Goal: Task Accomplishment & Management: Use online tool/utility

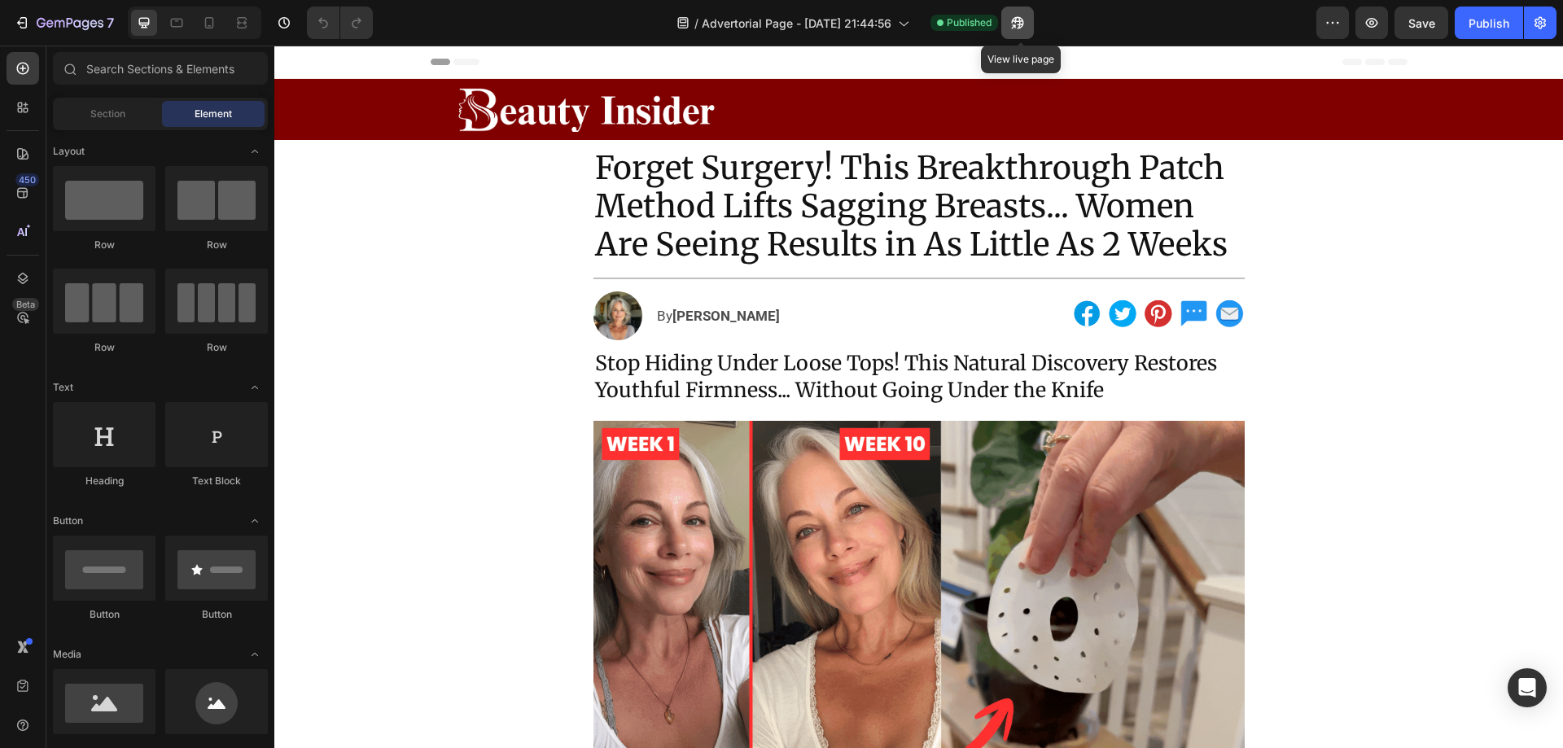
click at [1022, 20] on icon "button" at bounding box center [1017, 23] width 16 height 16
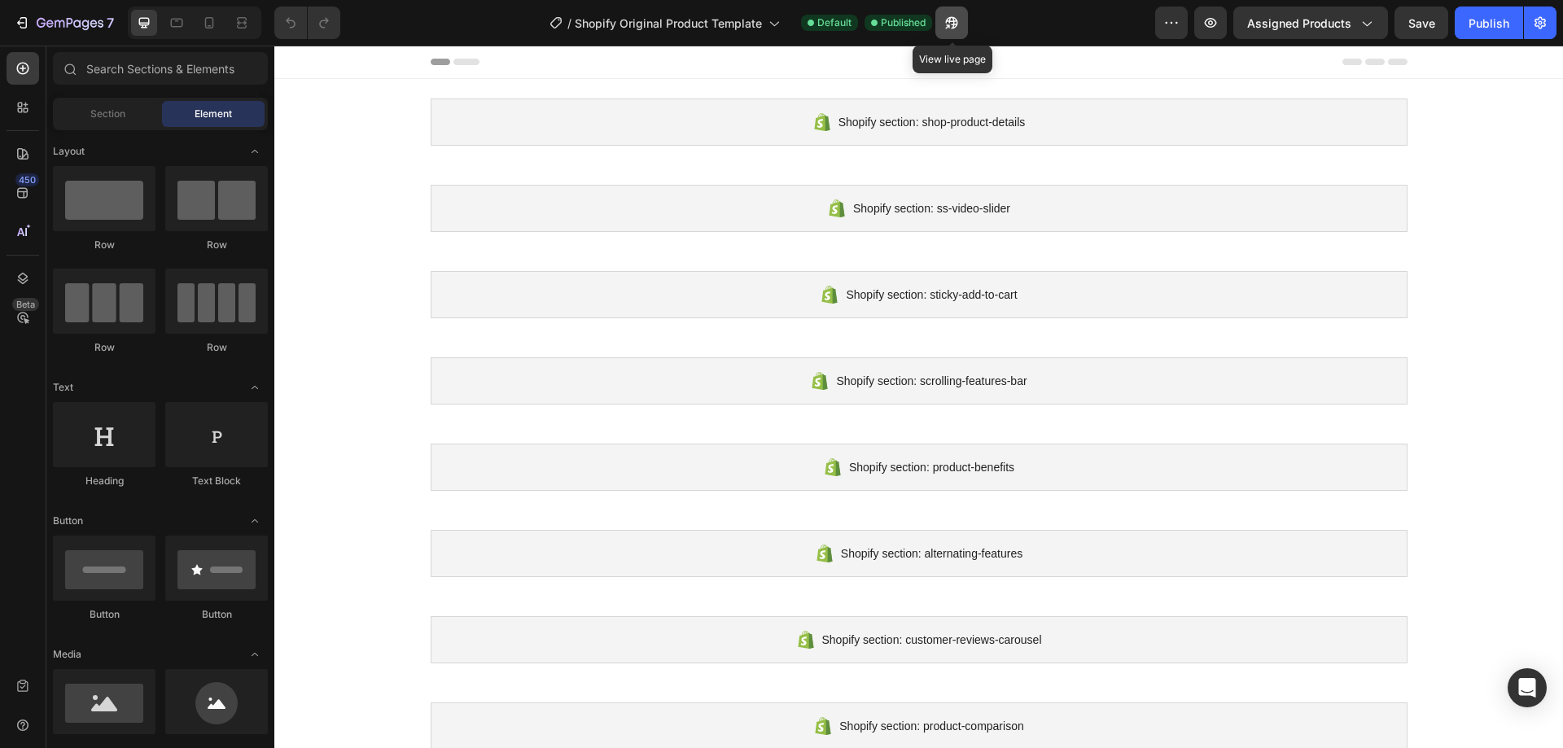
click at [952, 28] on icon "button" at bounding box center [951, 23] width 16 height 16
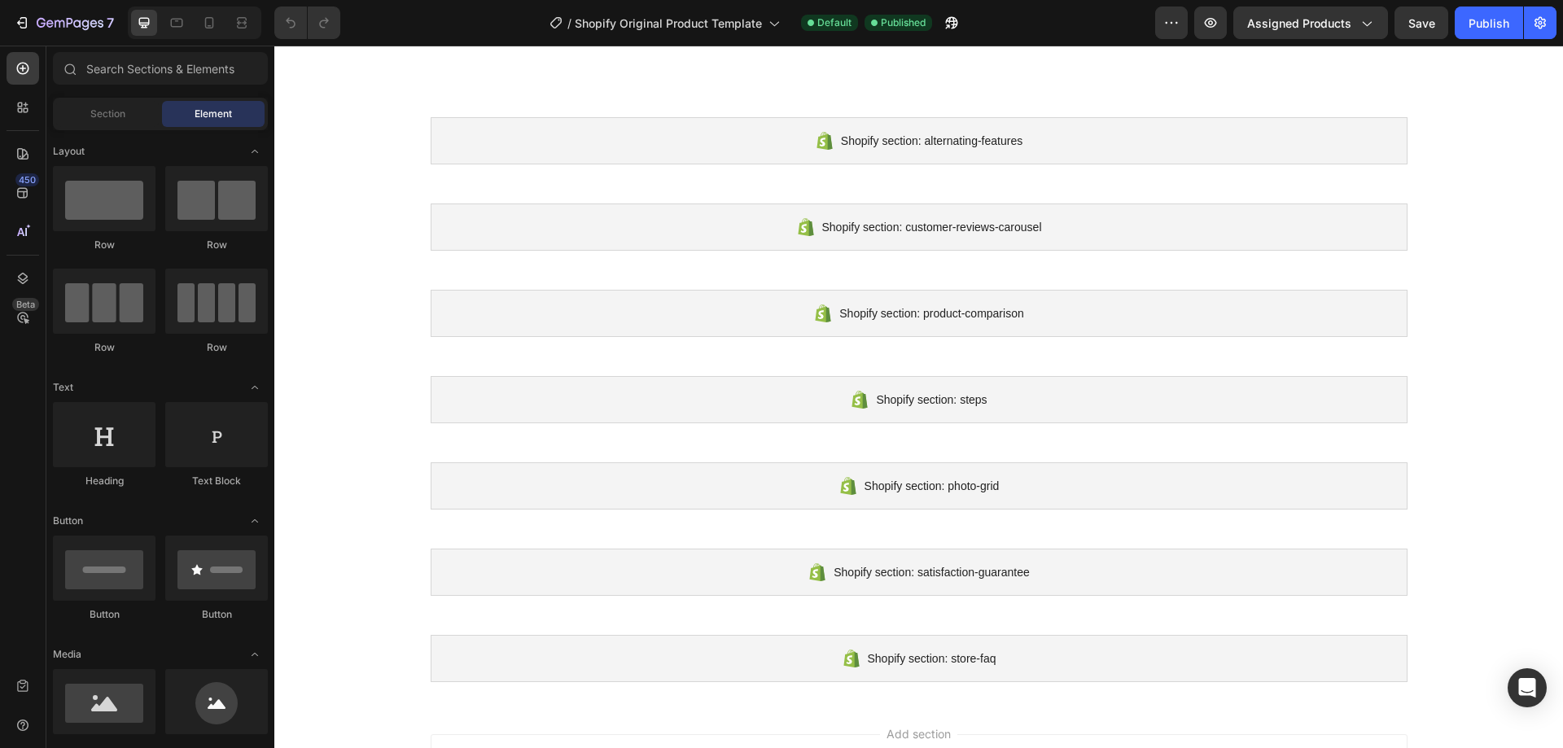
scroll to position [562, 0]
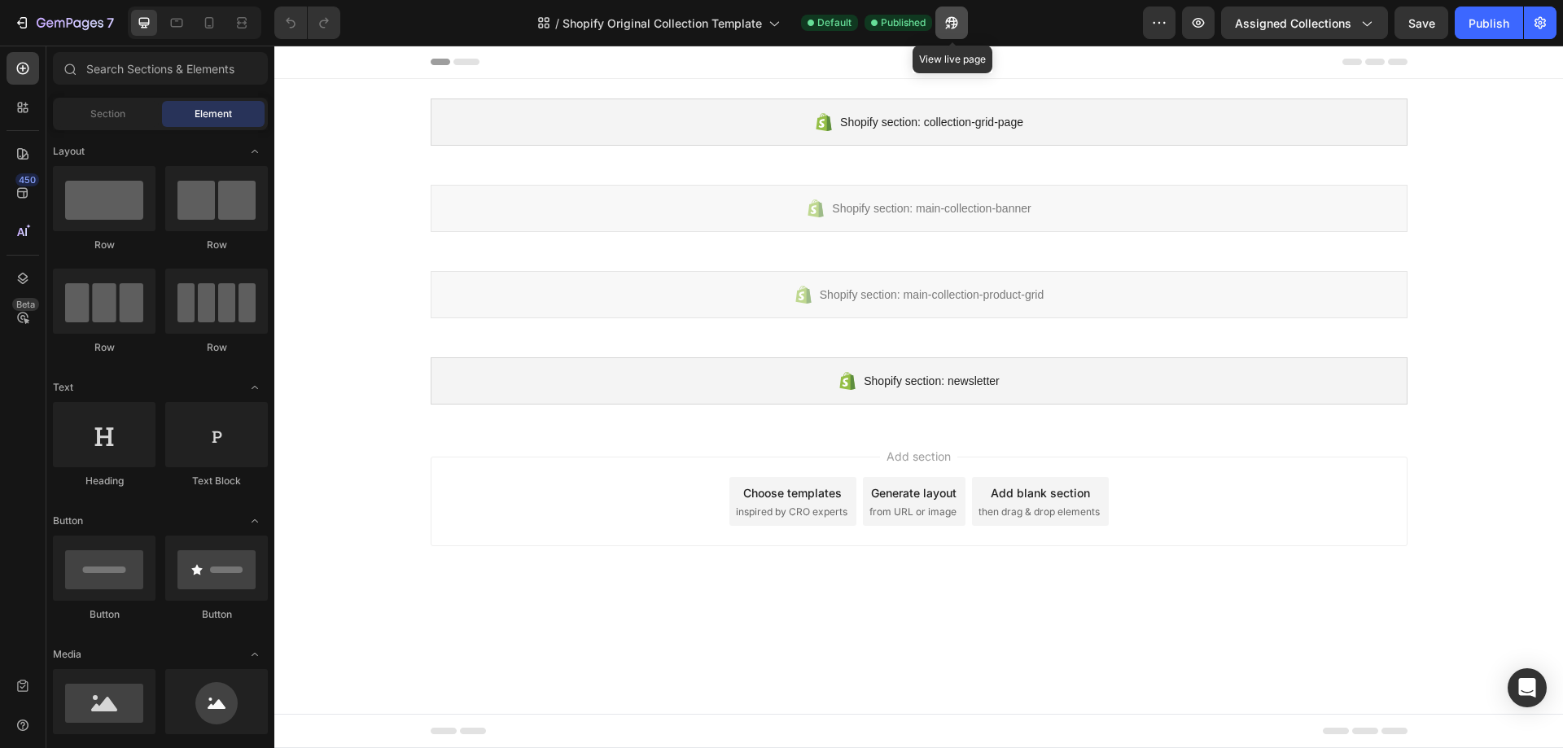
click at [946, 21] on icon "button" at bounding box center [951, 23] width 16 height 16
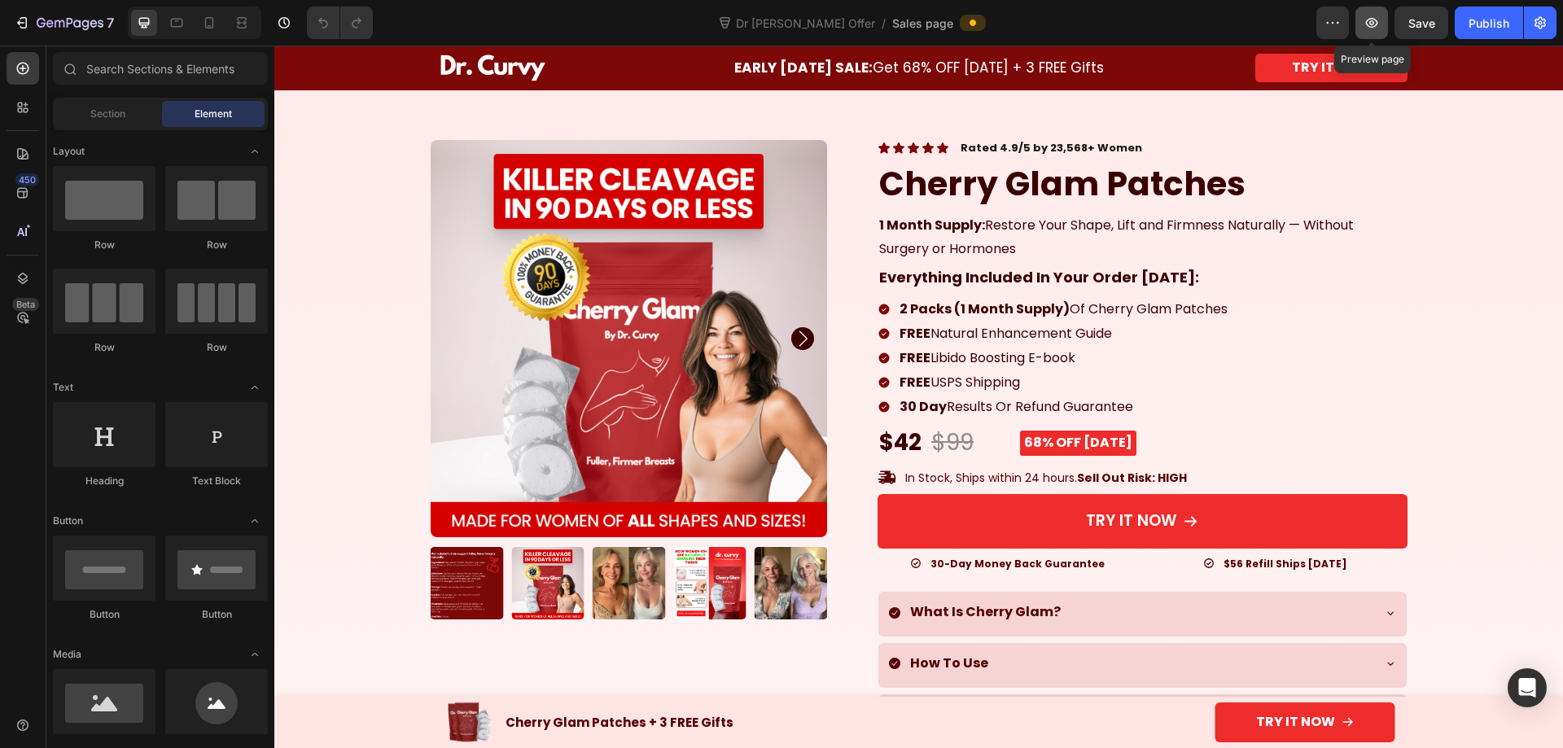
click at [1372, 22] on icon "button" at bounding box center [1371, 23] width 16 height 16
click at [621, 367] on img at bounding box center [629, 338] width 397 height 397
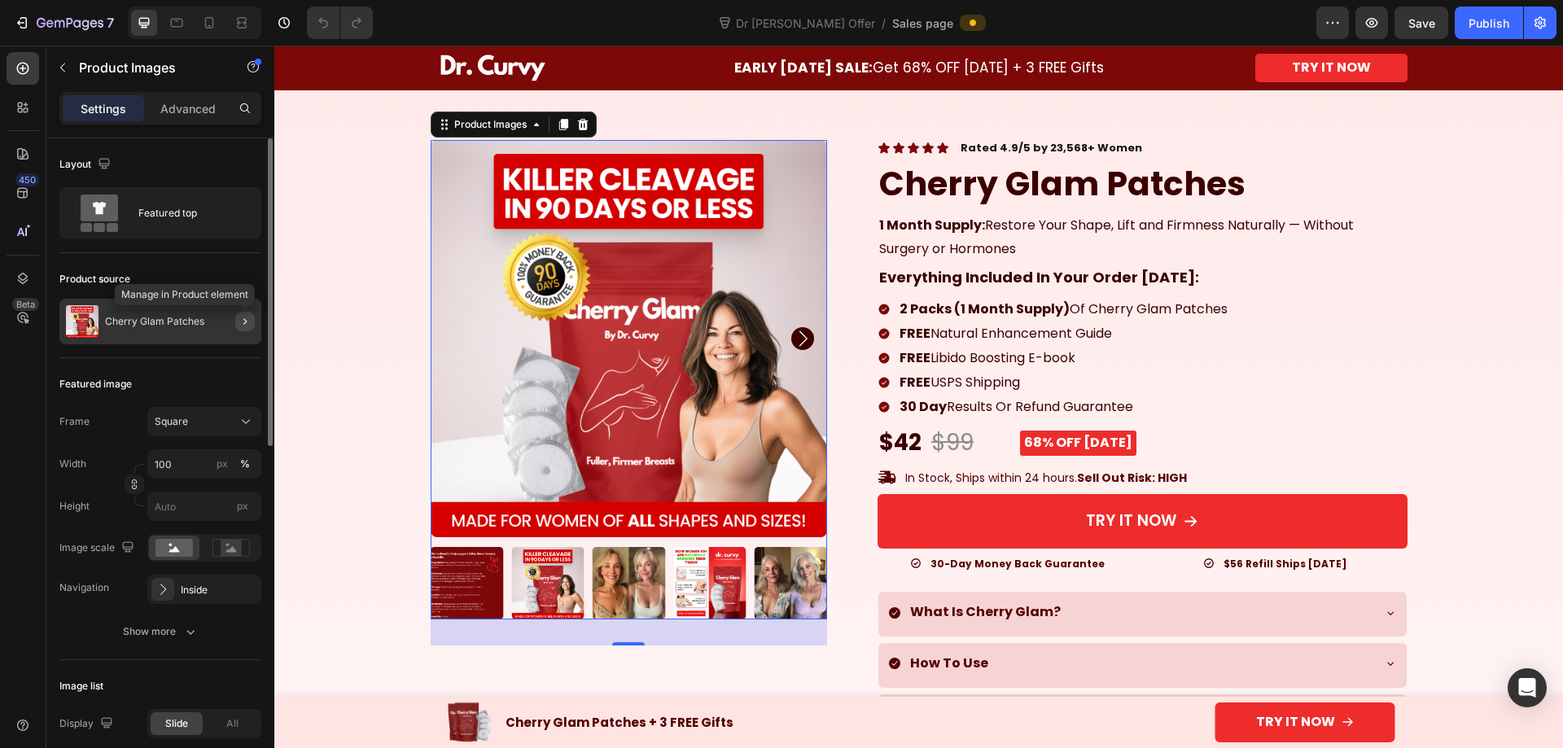
click at [246, 323] on icon "button" at bounding box center [244, 321] width 13 height 13
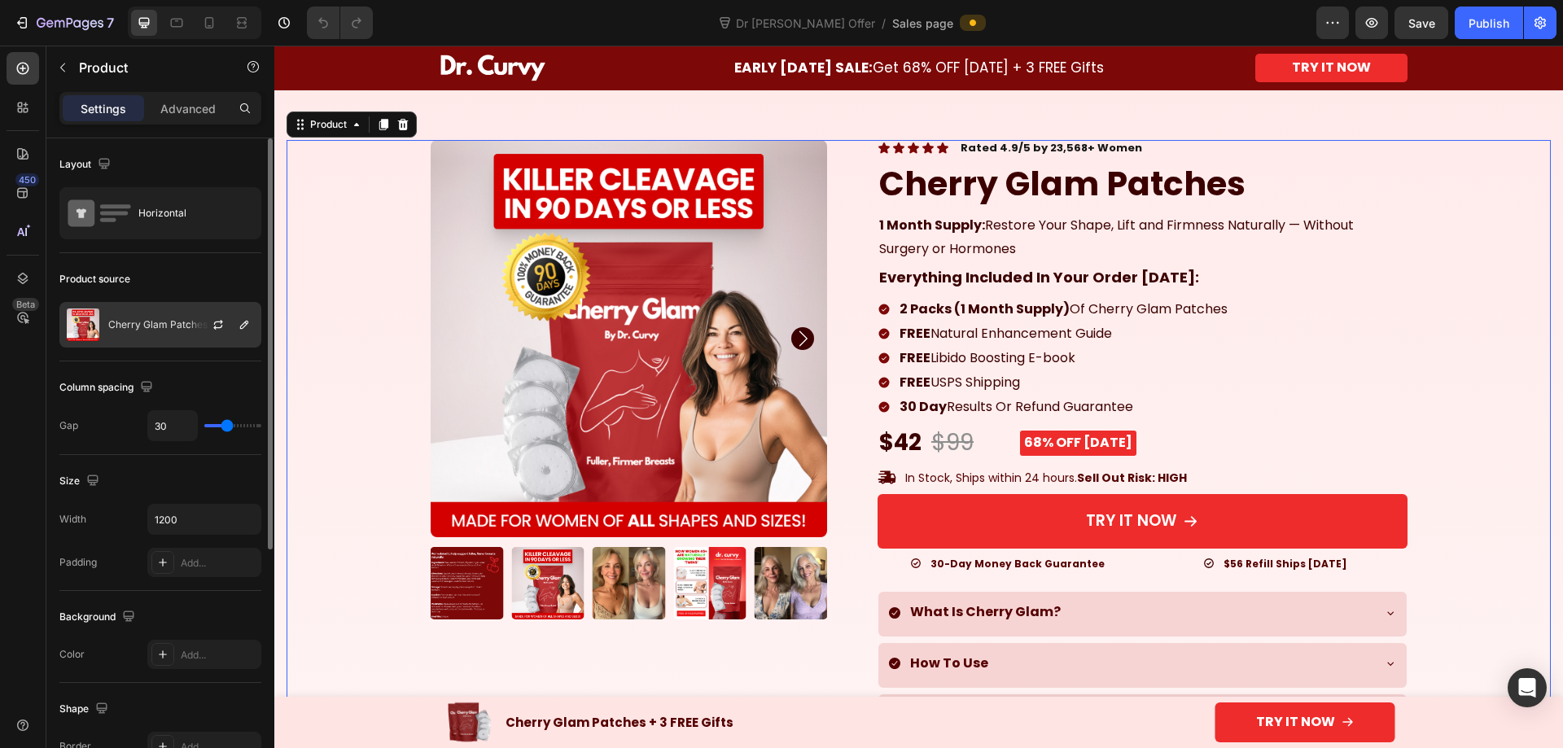
click at [148, 326] on p "Cherry Glam Patches" at bounding box center [157, 324] width 99 height 11
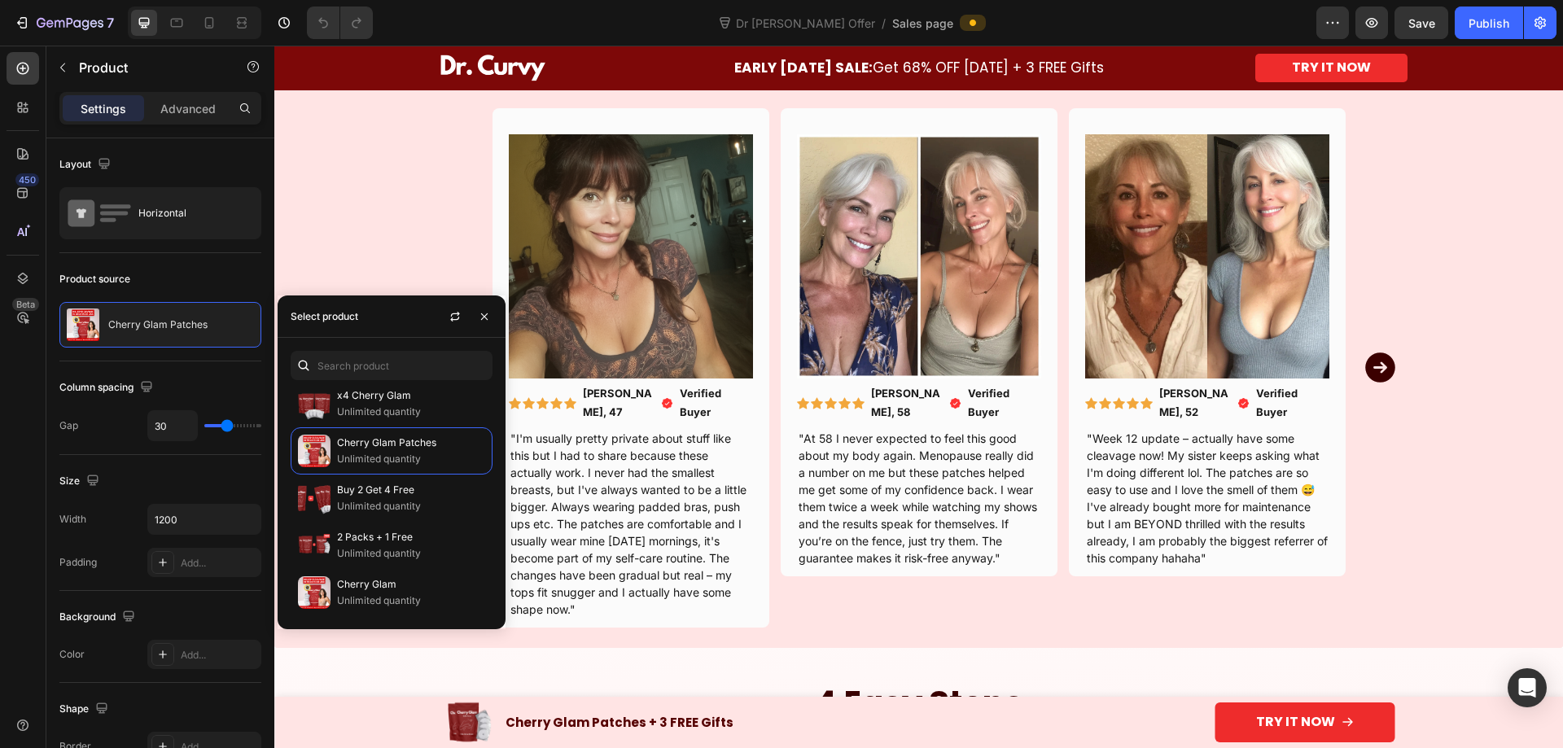
scroll to position [2686, 0]
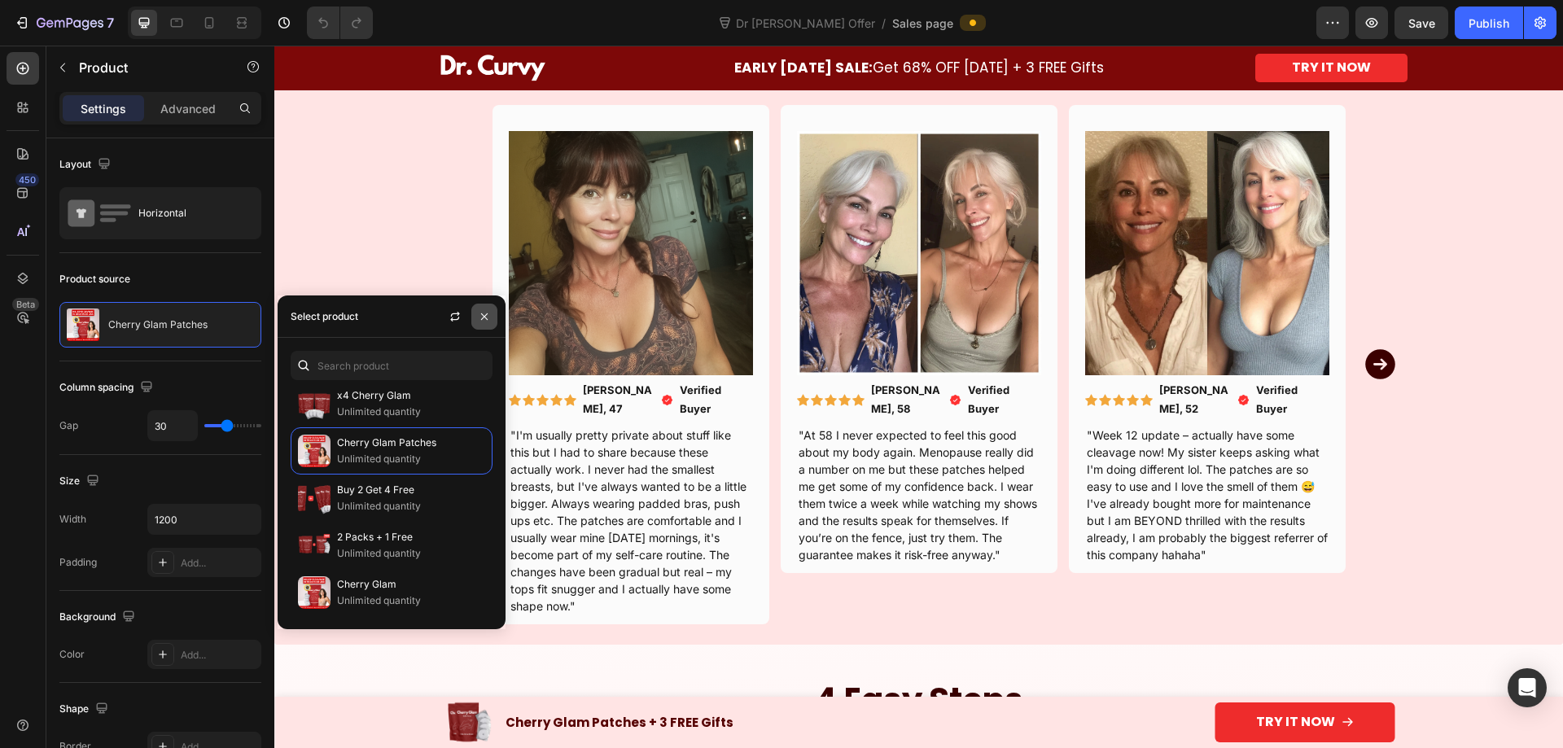
click at [485, 322] on icon "button" at bounding box center [484, 316] width 13 height 13
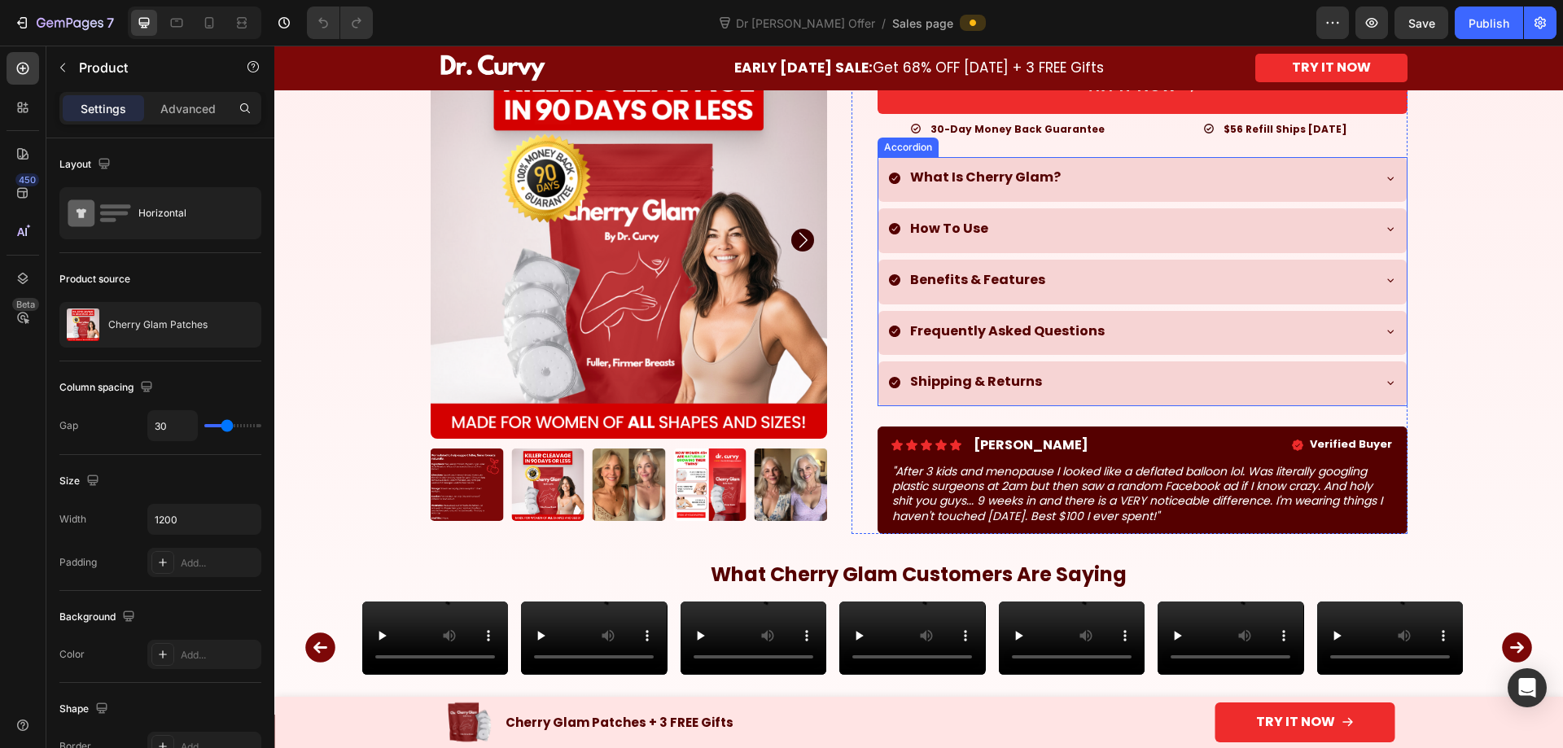
scroll to position [109, 0]
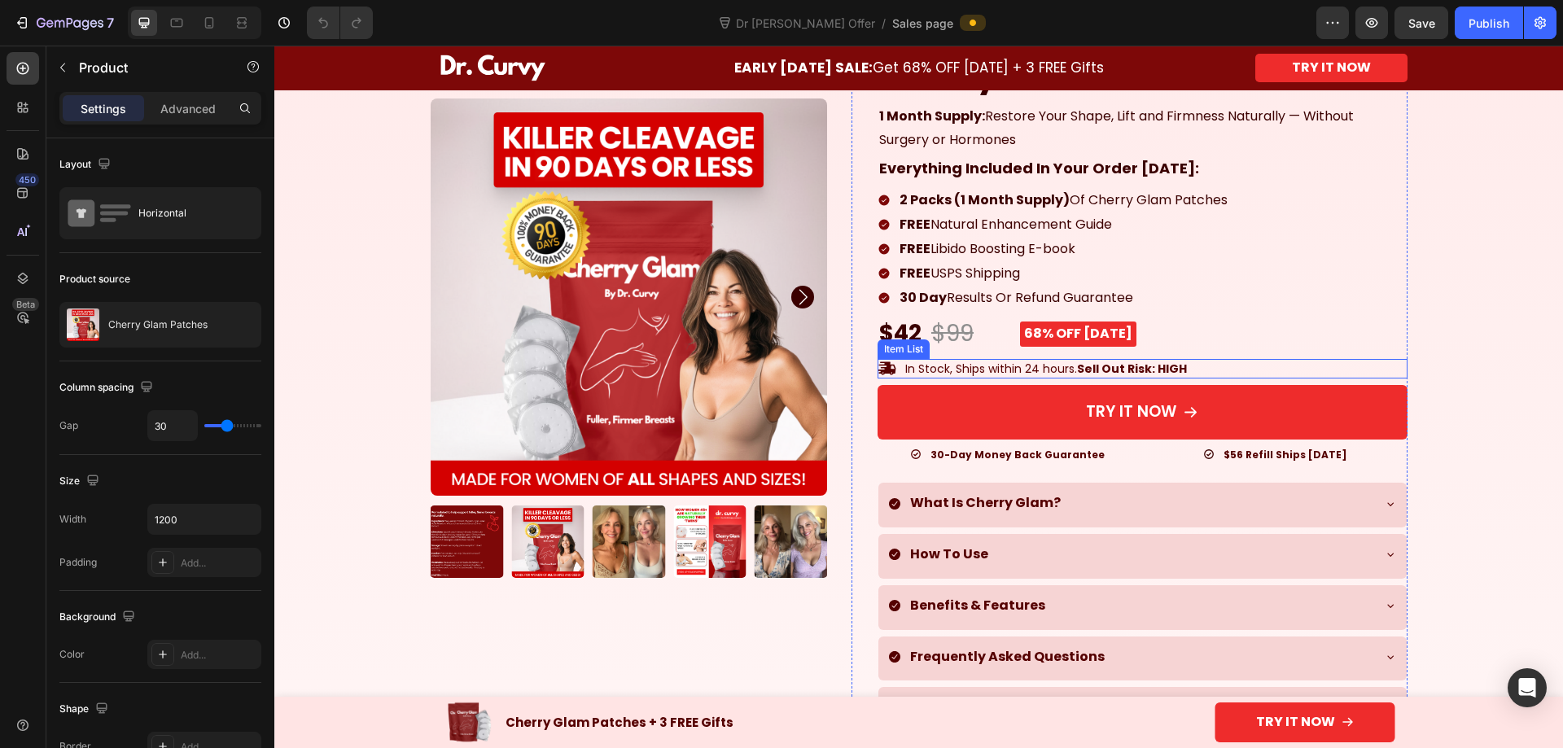
click at [1048, 370] on p "In Stock, Ships within 24 hours. Sell Out Risk: HIGH" at bounding box center [1046, 368] width 282 height 15
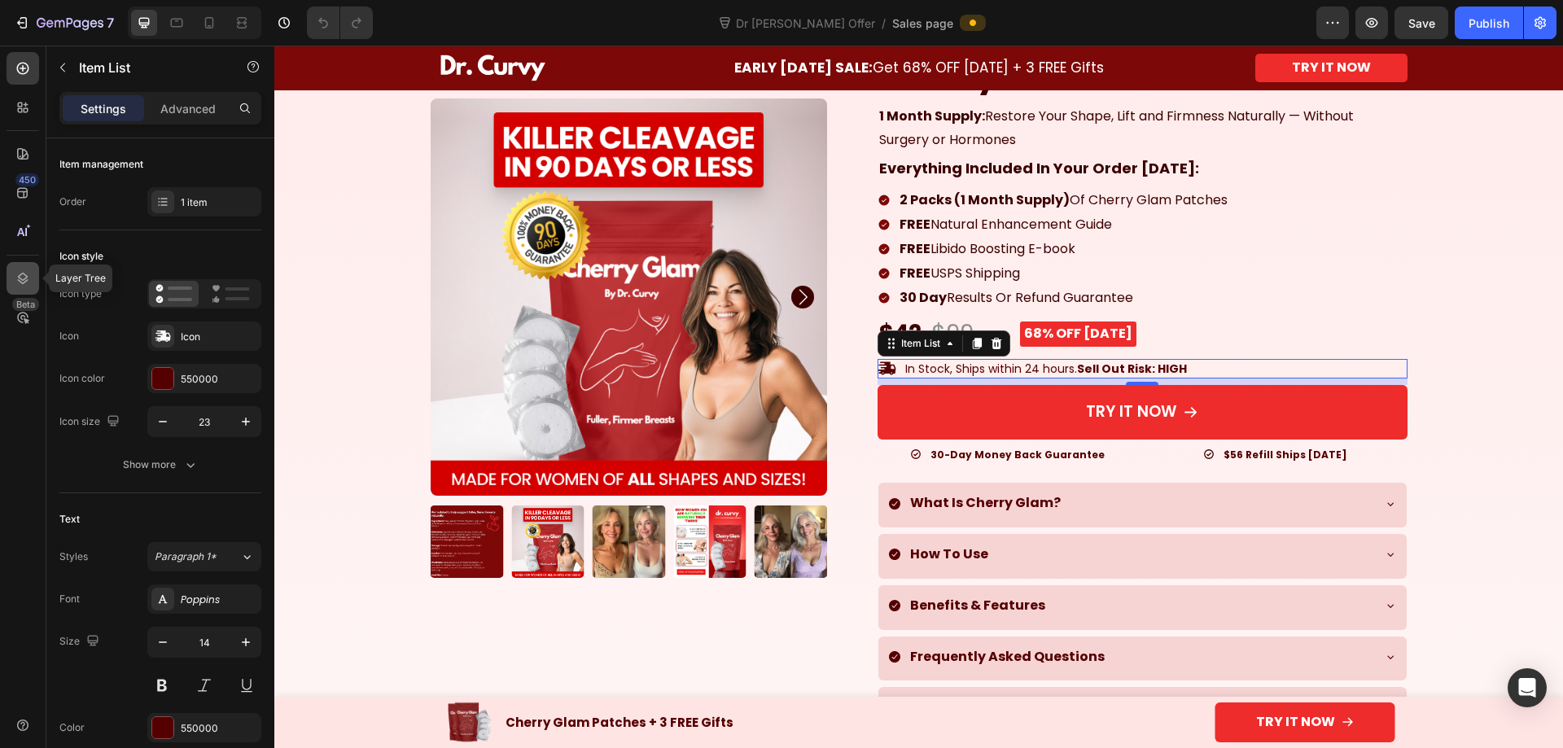
click at [24, 279] on icon at bounding box center [23, 278] width 11 height 11
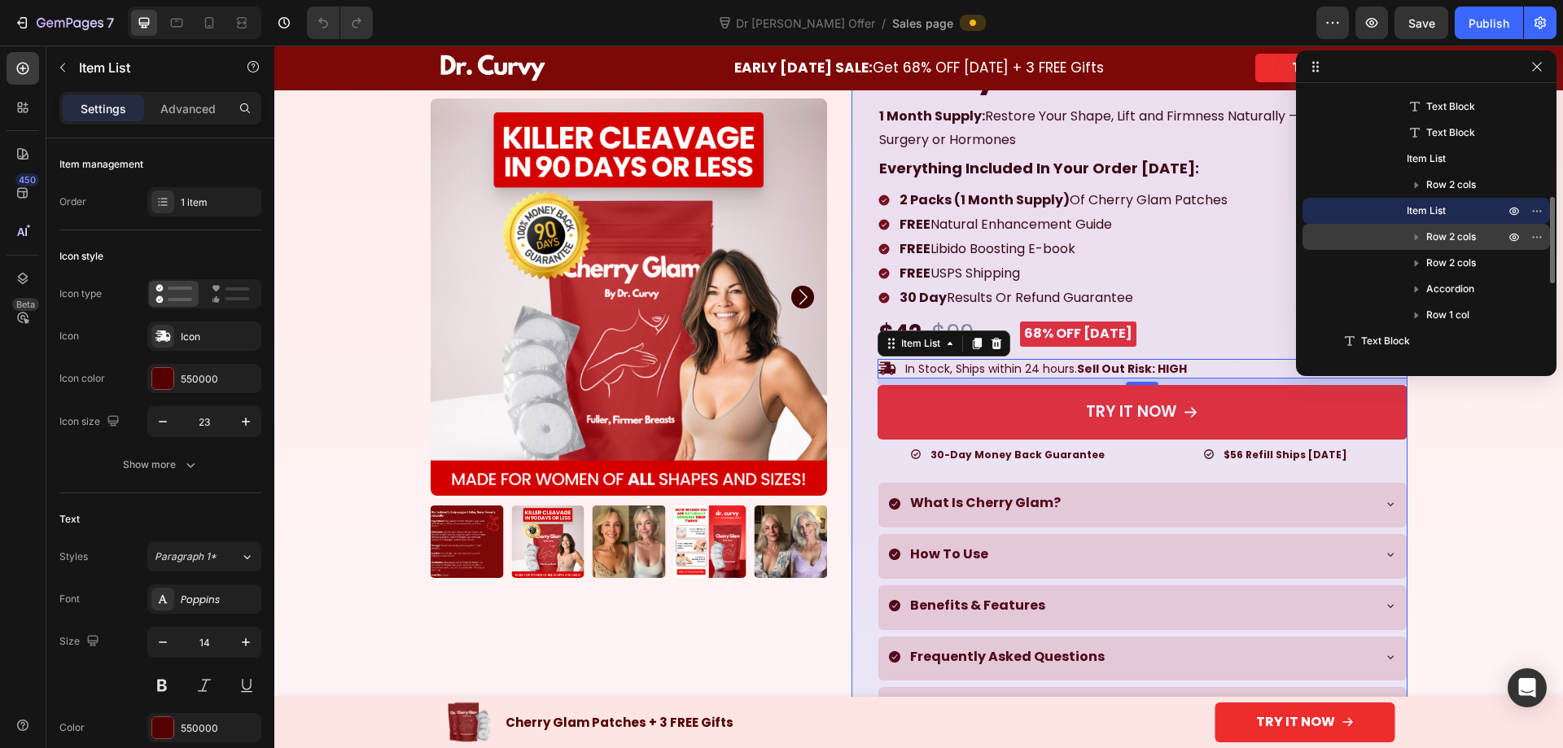
scroll to position [0, 0]
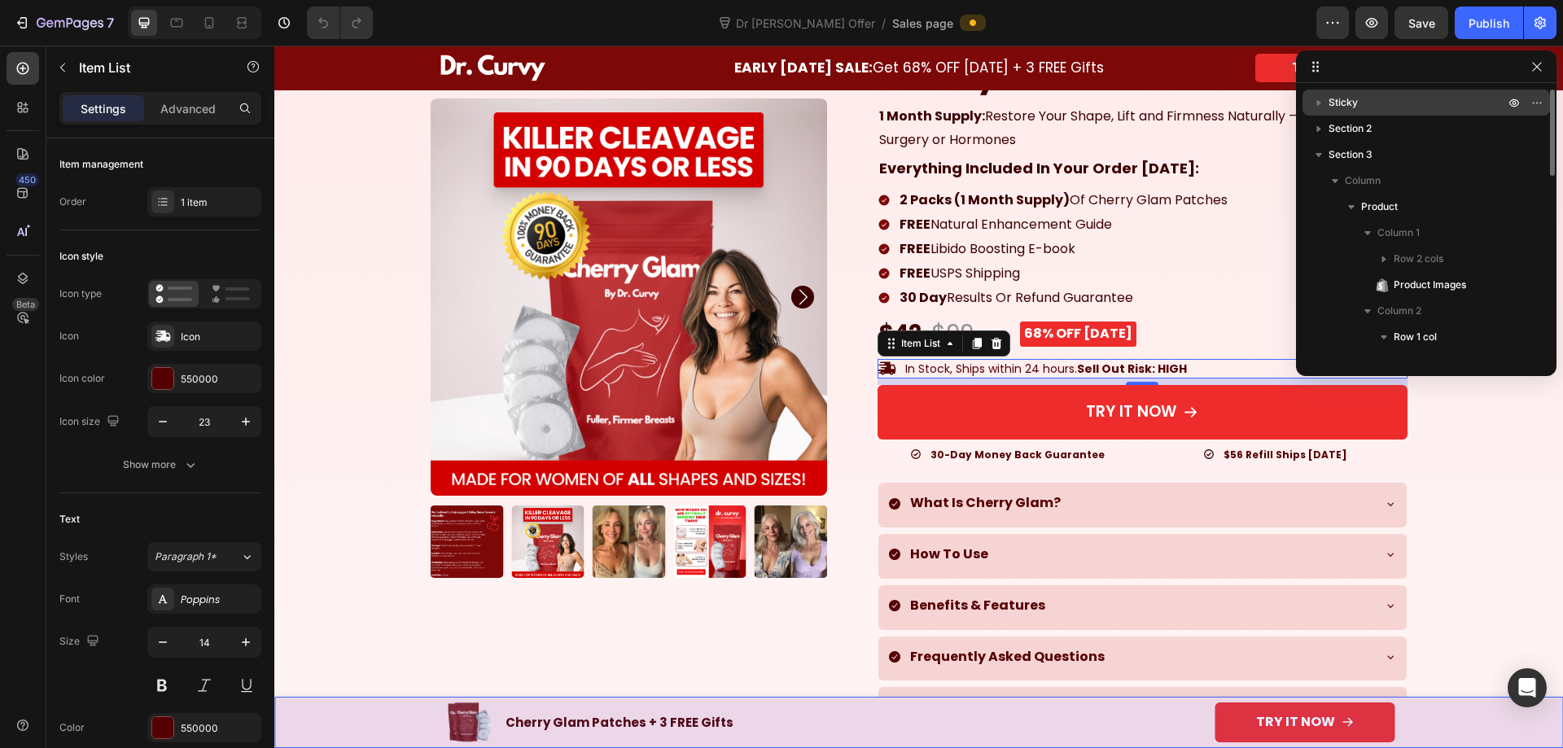
click at [1392, 107] on p "Sticky" at bounding box center [1417, 102] width 179 height 16
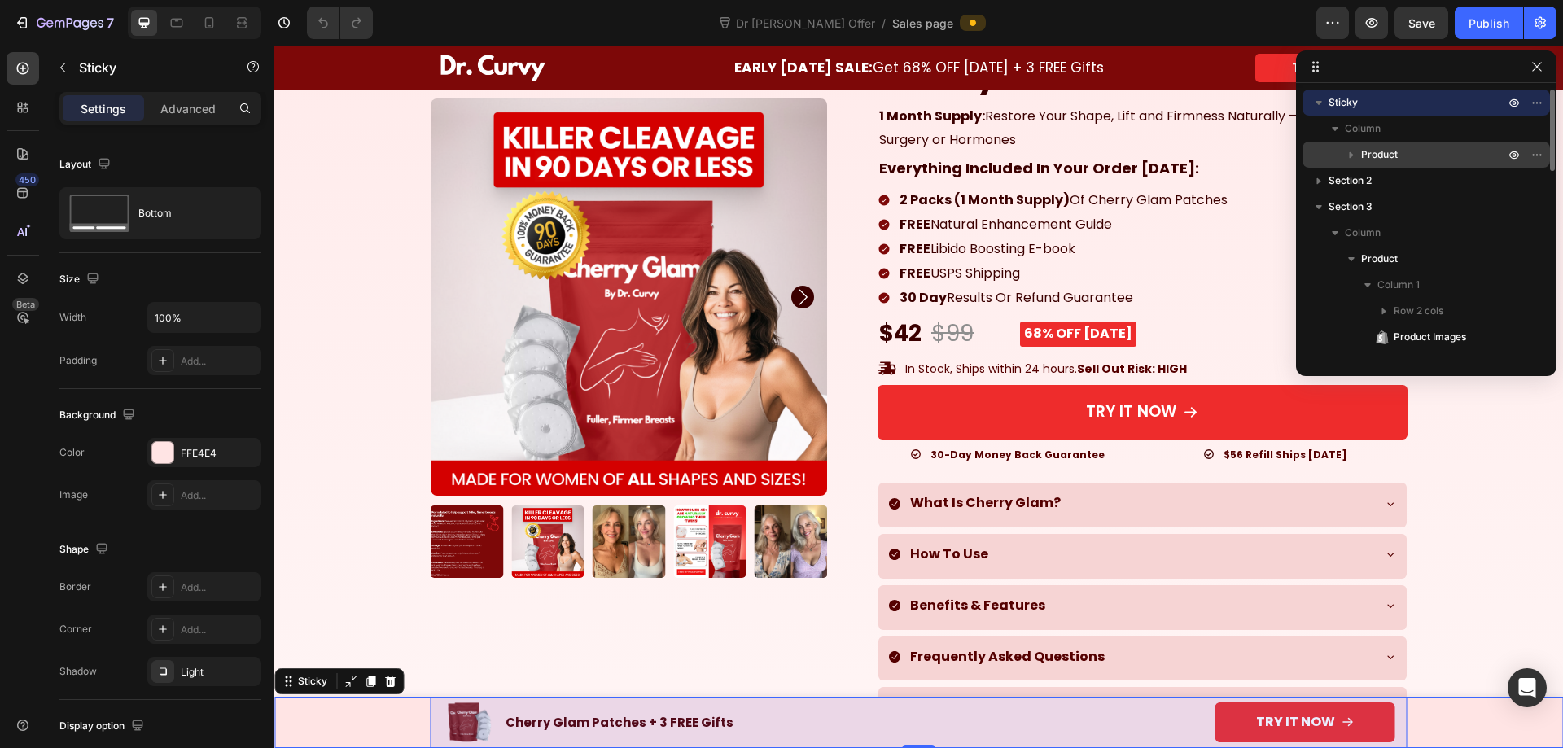
click at [1385, 159] on span "Product" at bounding box center [1379, 155] width 37 height 16
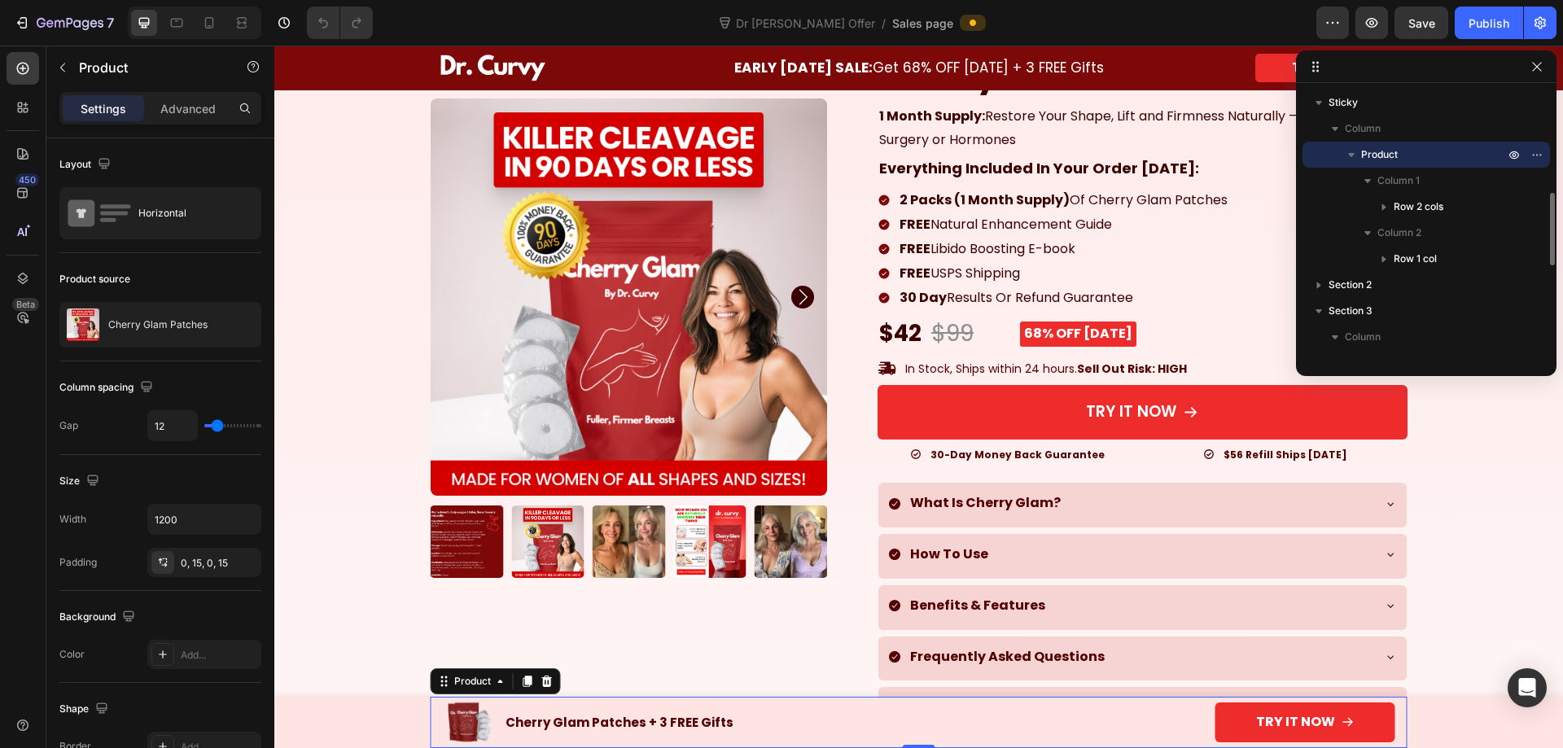
scroll to position [81, 0]
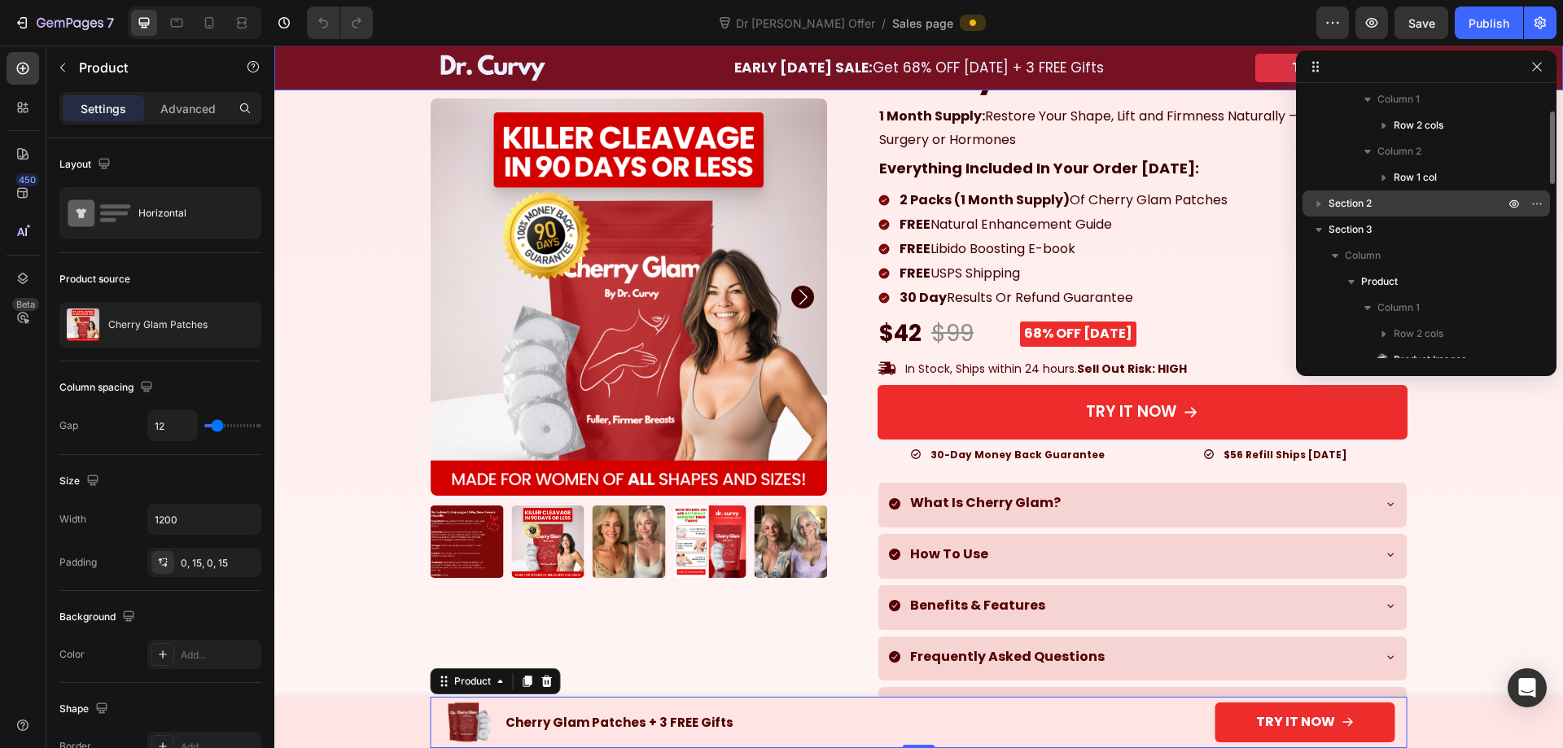
click at [1377, 203] on p "Section 2" at bounding box center [1417, 203] width 179 height 16
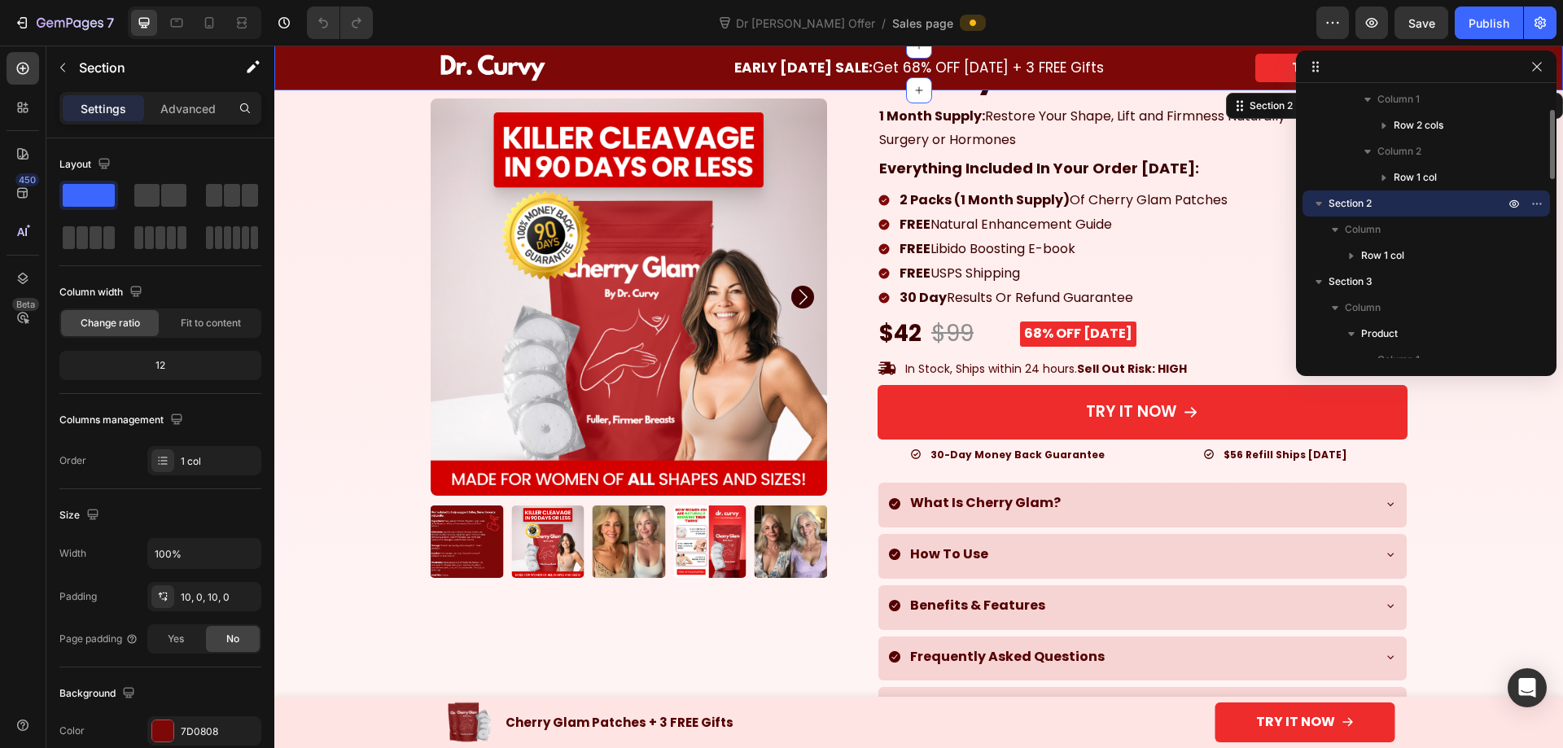
scroll to position [244, 0]
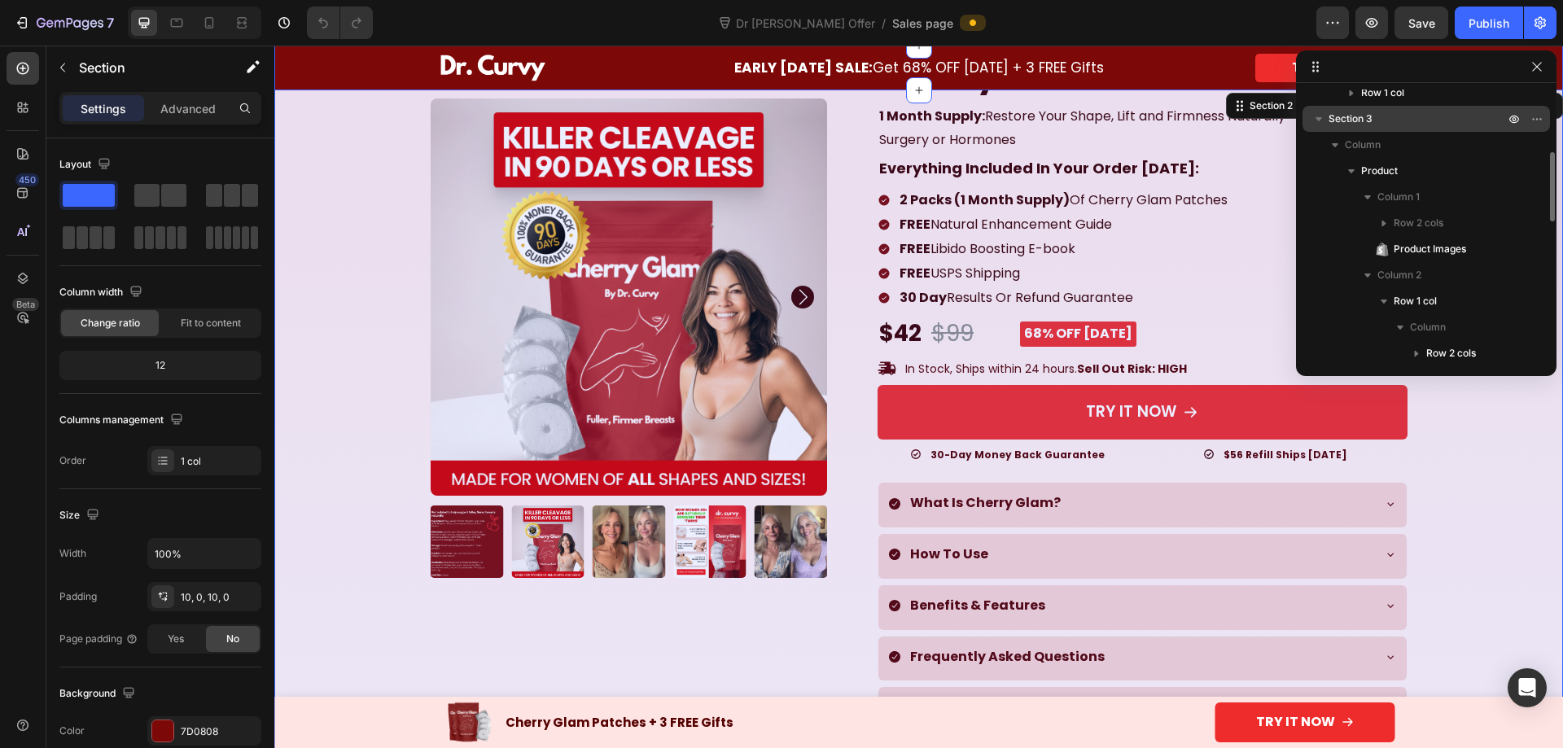
click at [1385, 117] on p "Section 3" at bounding box center [1417, 119] width 179 height 16
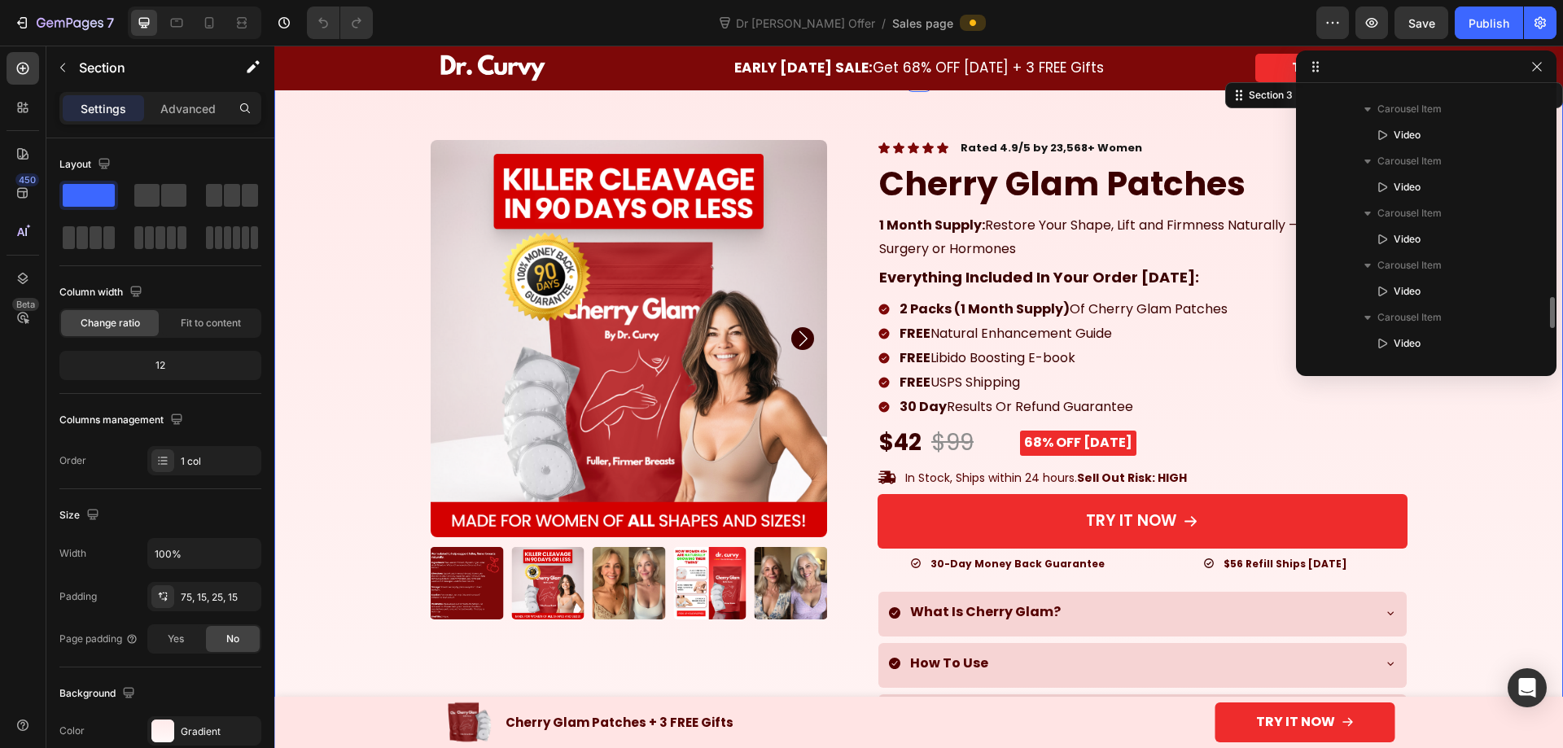
scroll to position [2035, 0]
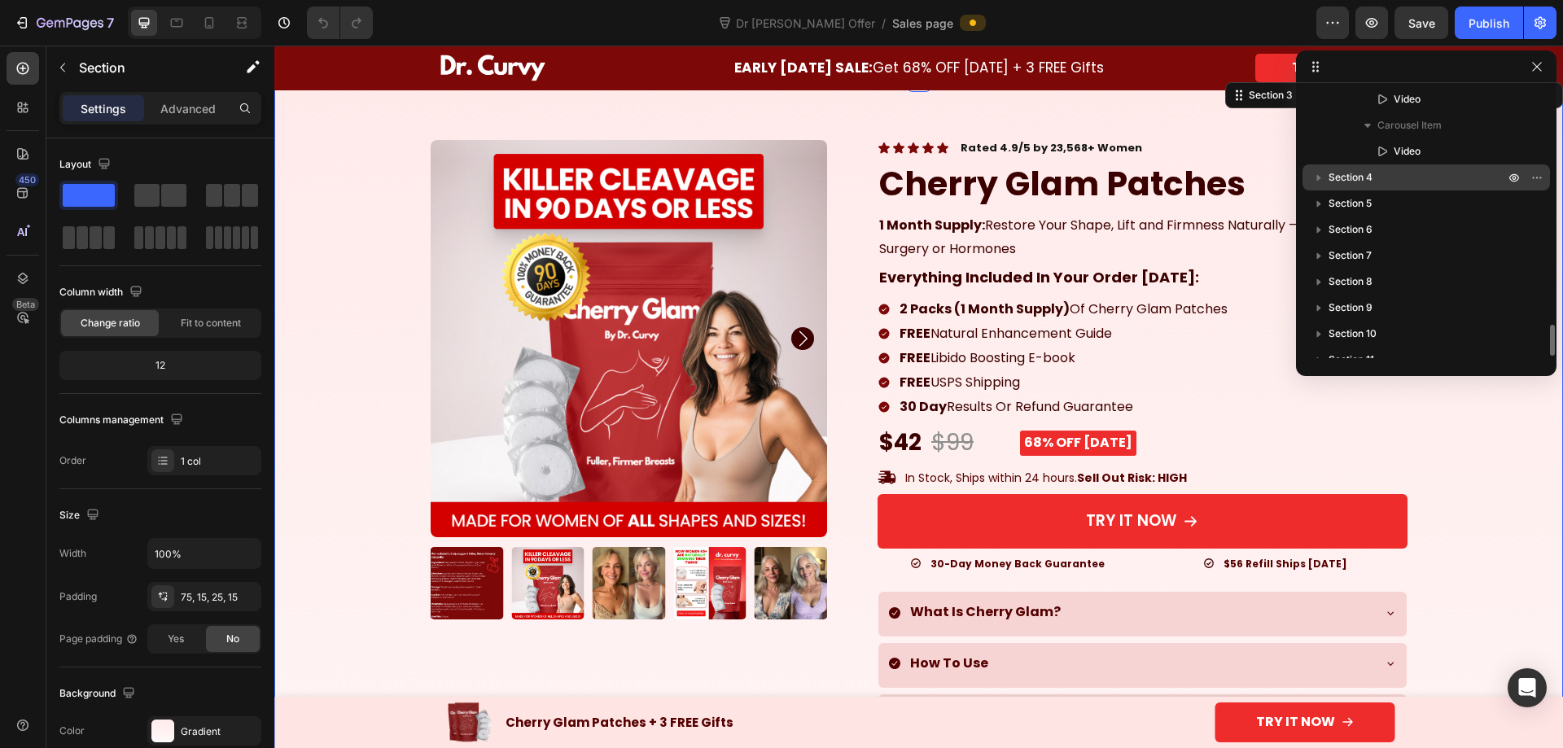
click at [1418, 180] on p "Section 4" at bounding box center [1417, 177] width 179 height 16
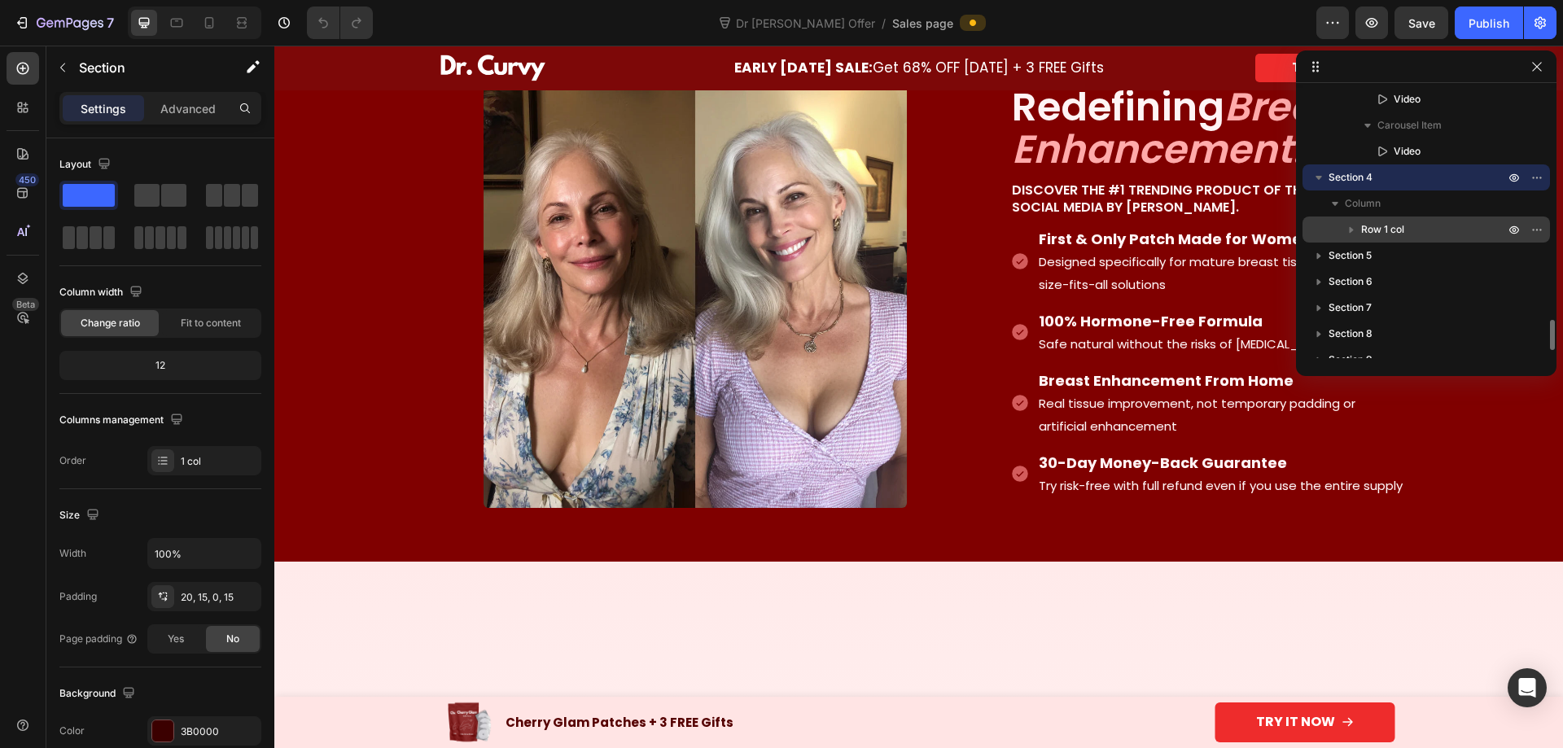
scroll to position [1233, 0]
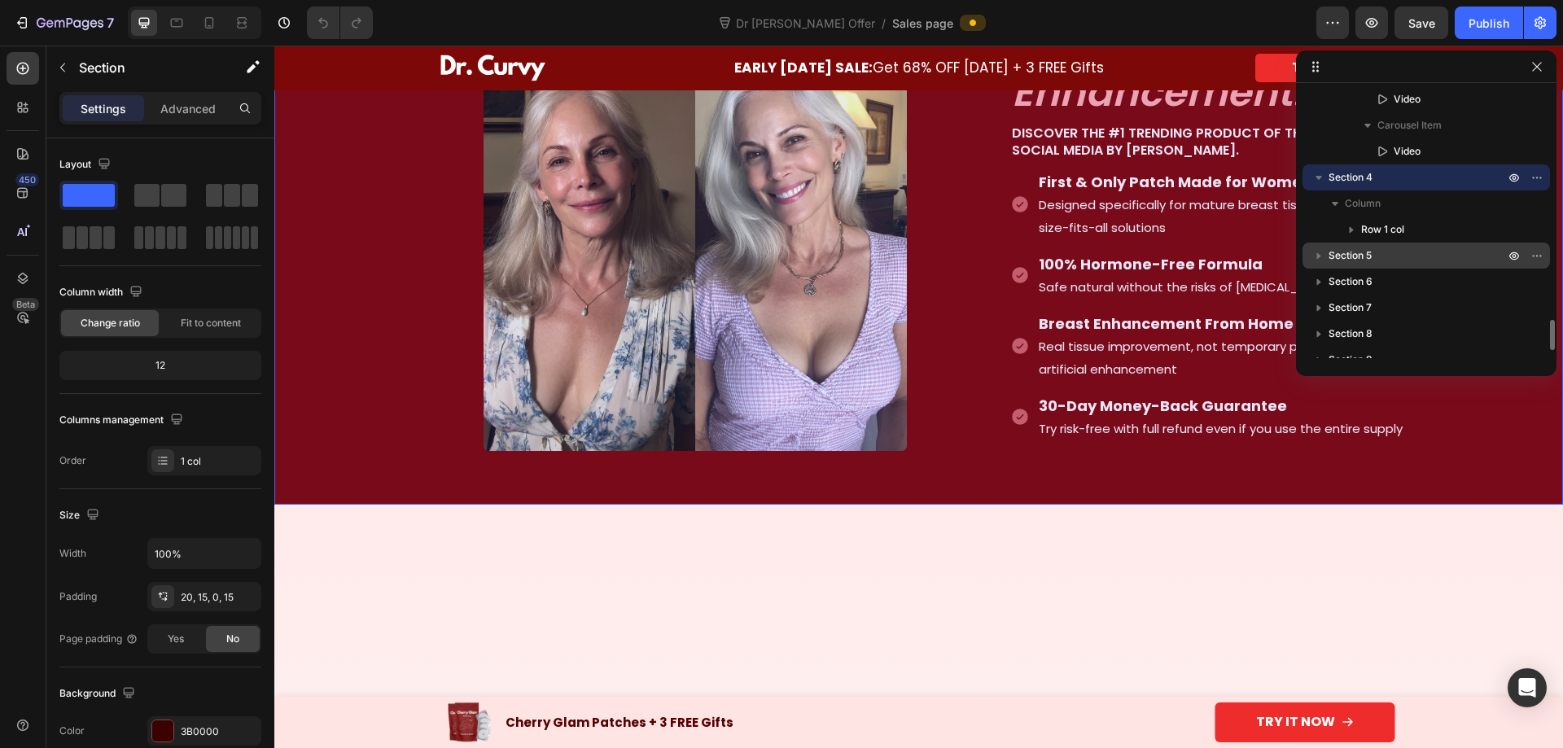
click at [1402, 249] on p "Section 5" at bounding box center [1417, 255] width 179 height 16
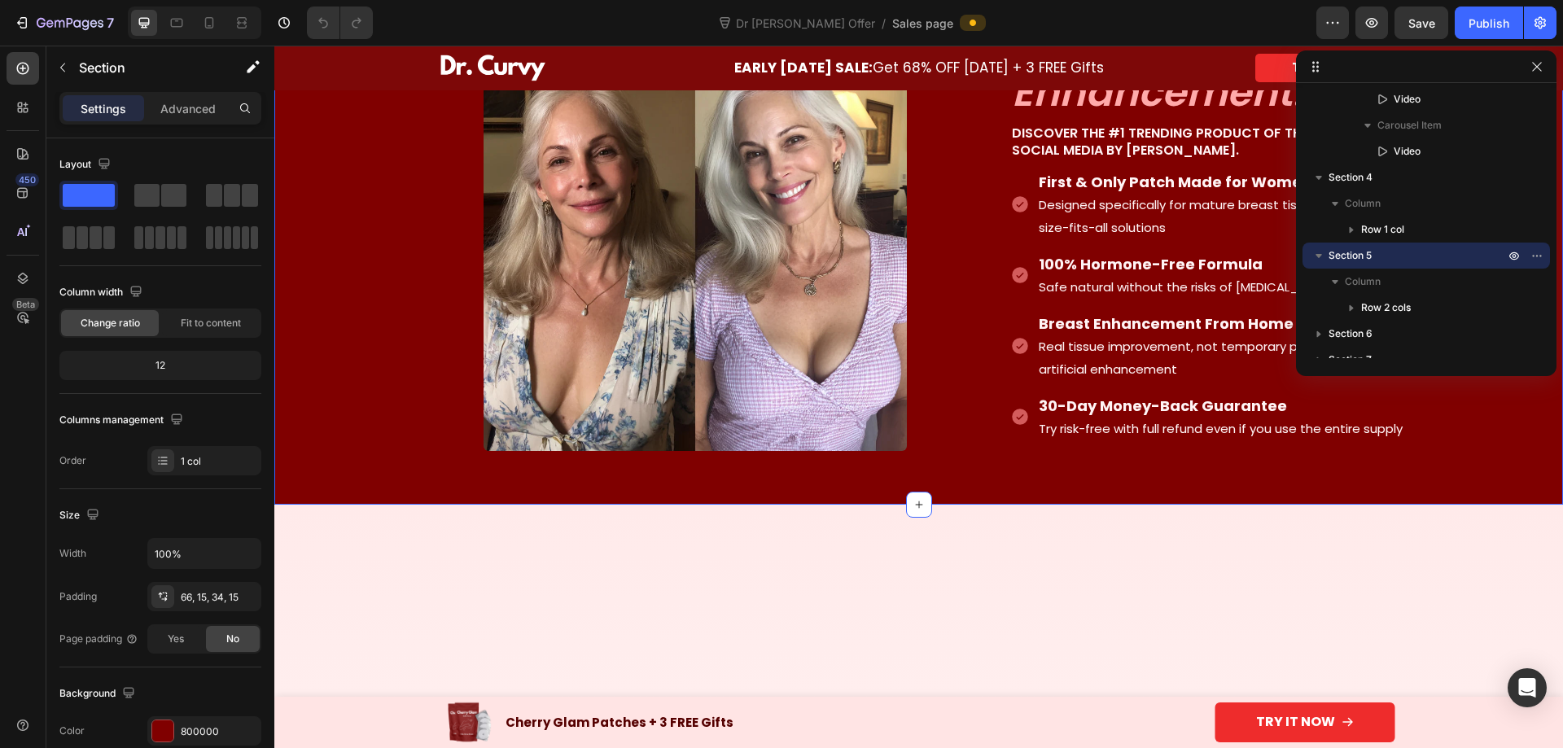
scroll to position [2116, 0]
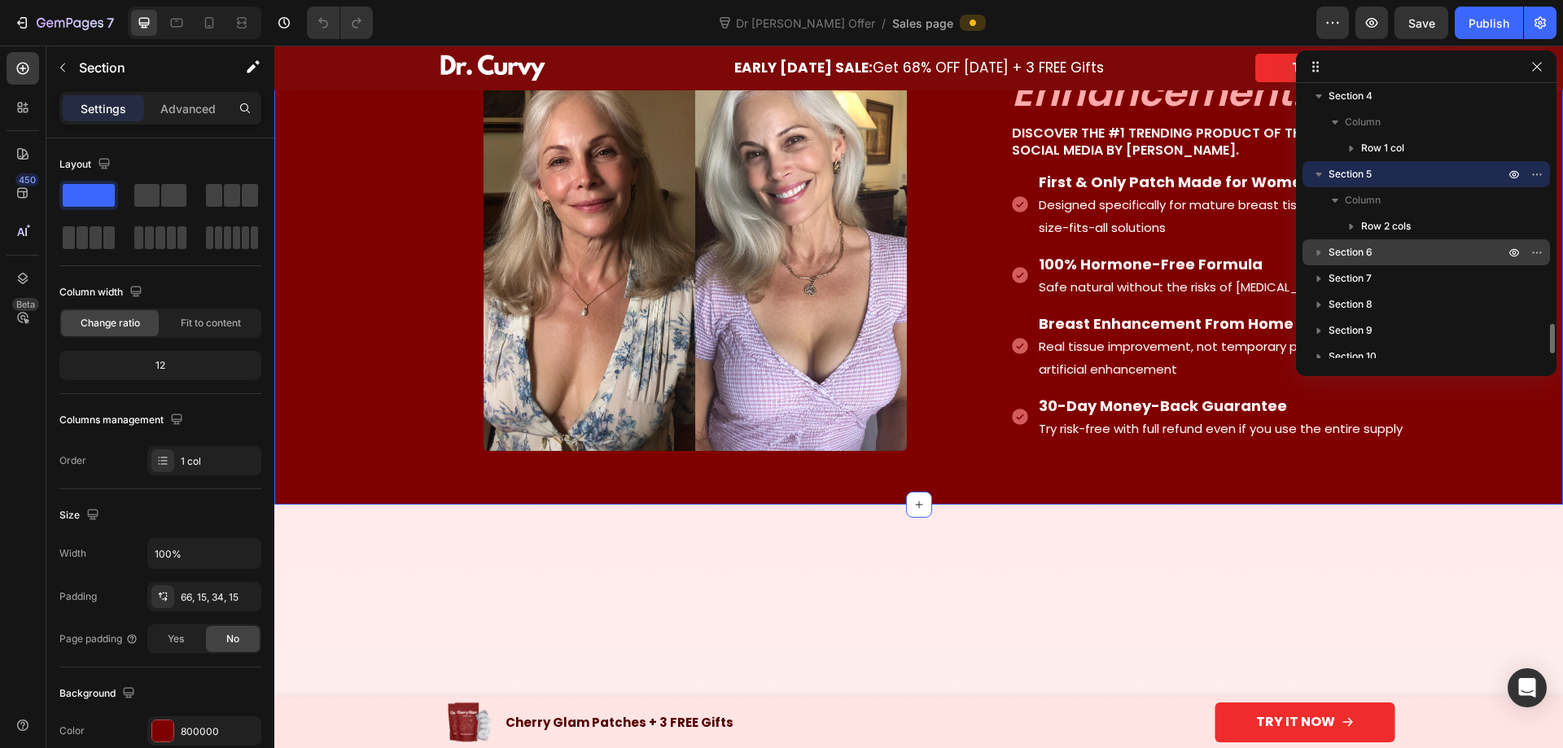
click at [1405, 247] on p "Section 6" at bounding box center [1417, 252] width 179 height 16
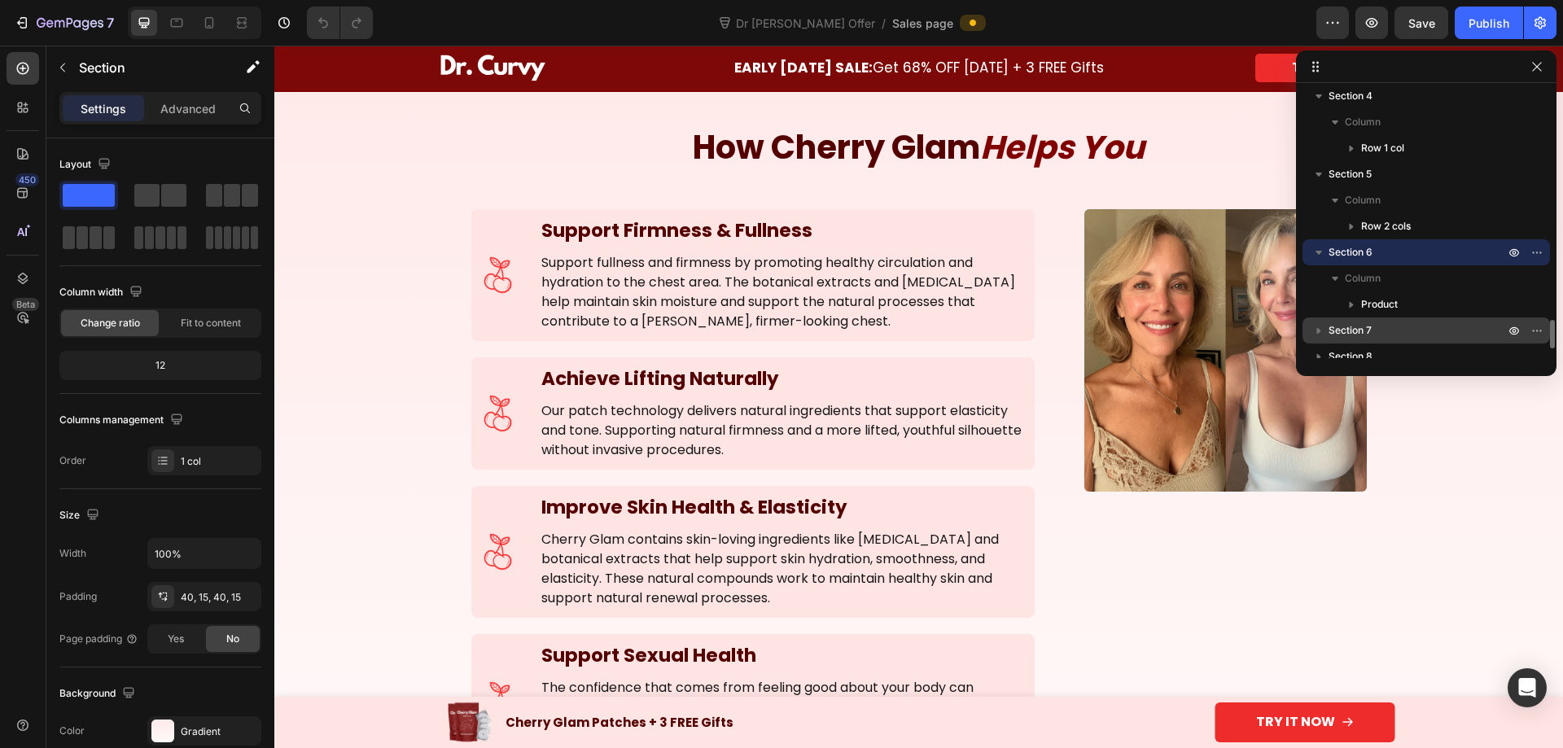
click at [1404, 322] on p "Section 7" at bounding box center [1417, 330] width 179 height 16
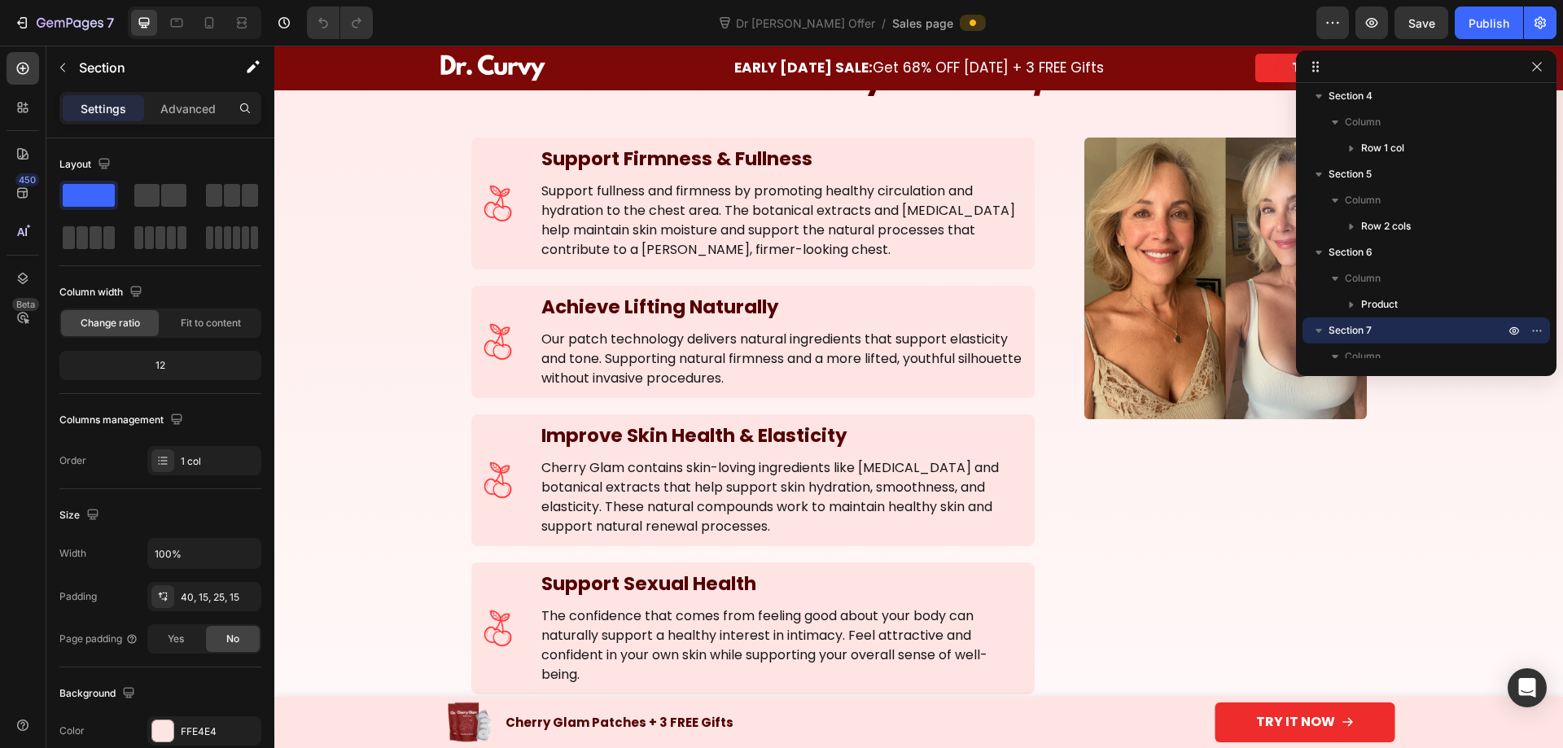
scroll to position [2258, 0]
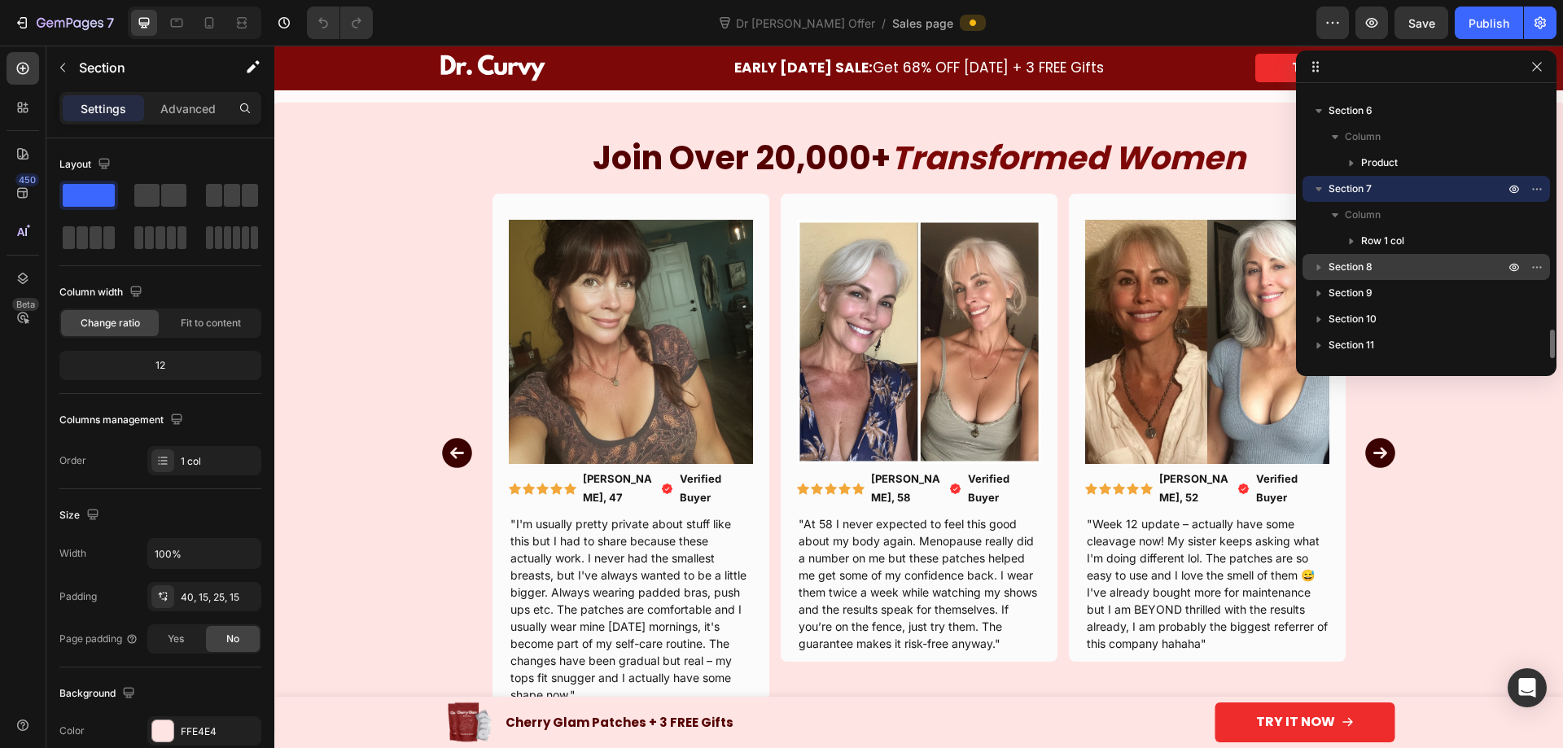
click at [1396, 268] on p "Section 8" at bounding box center [1417, 267] width 179 height 16
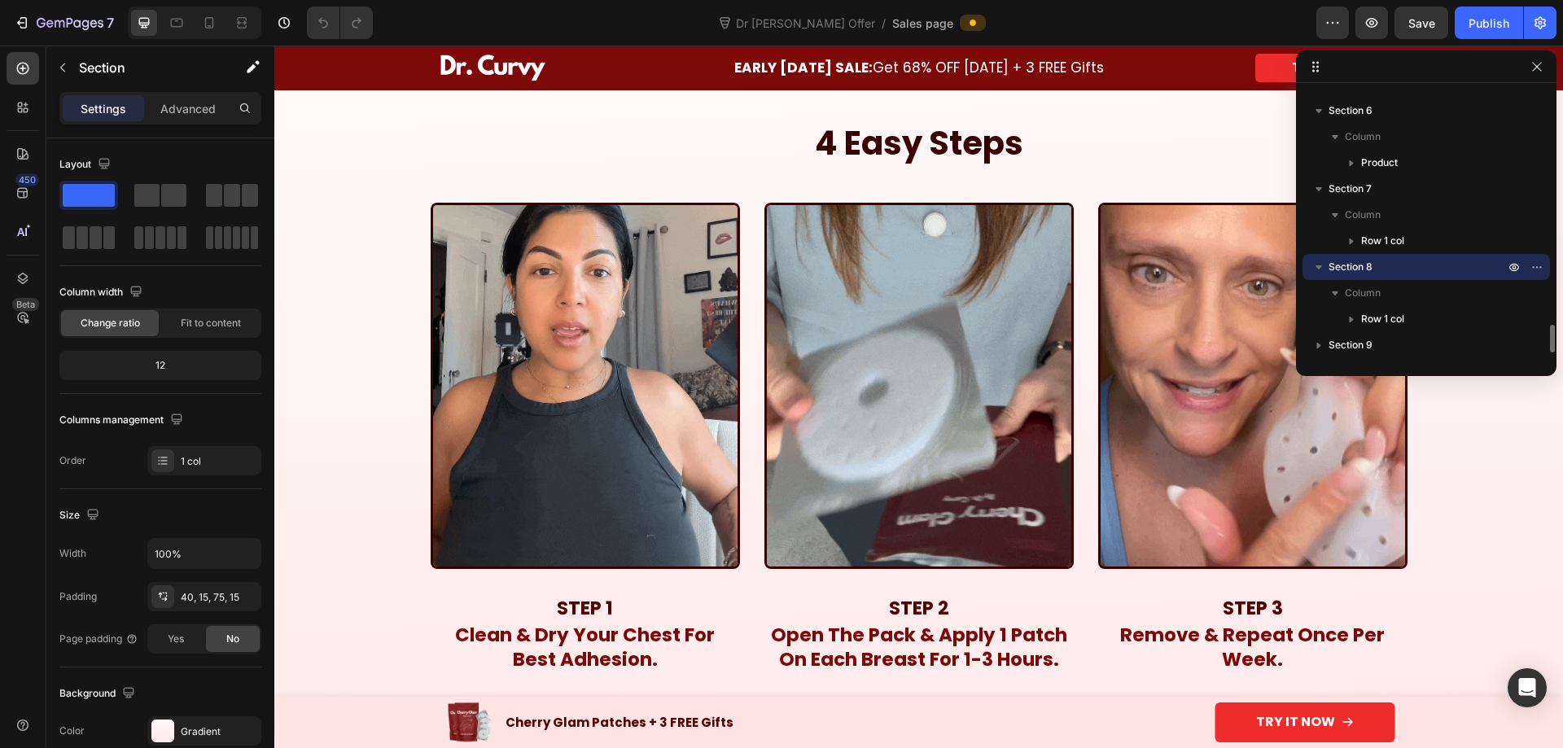
scroll to position [2310, 0]
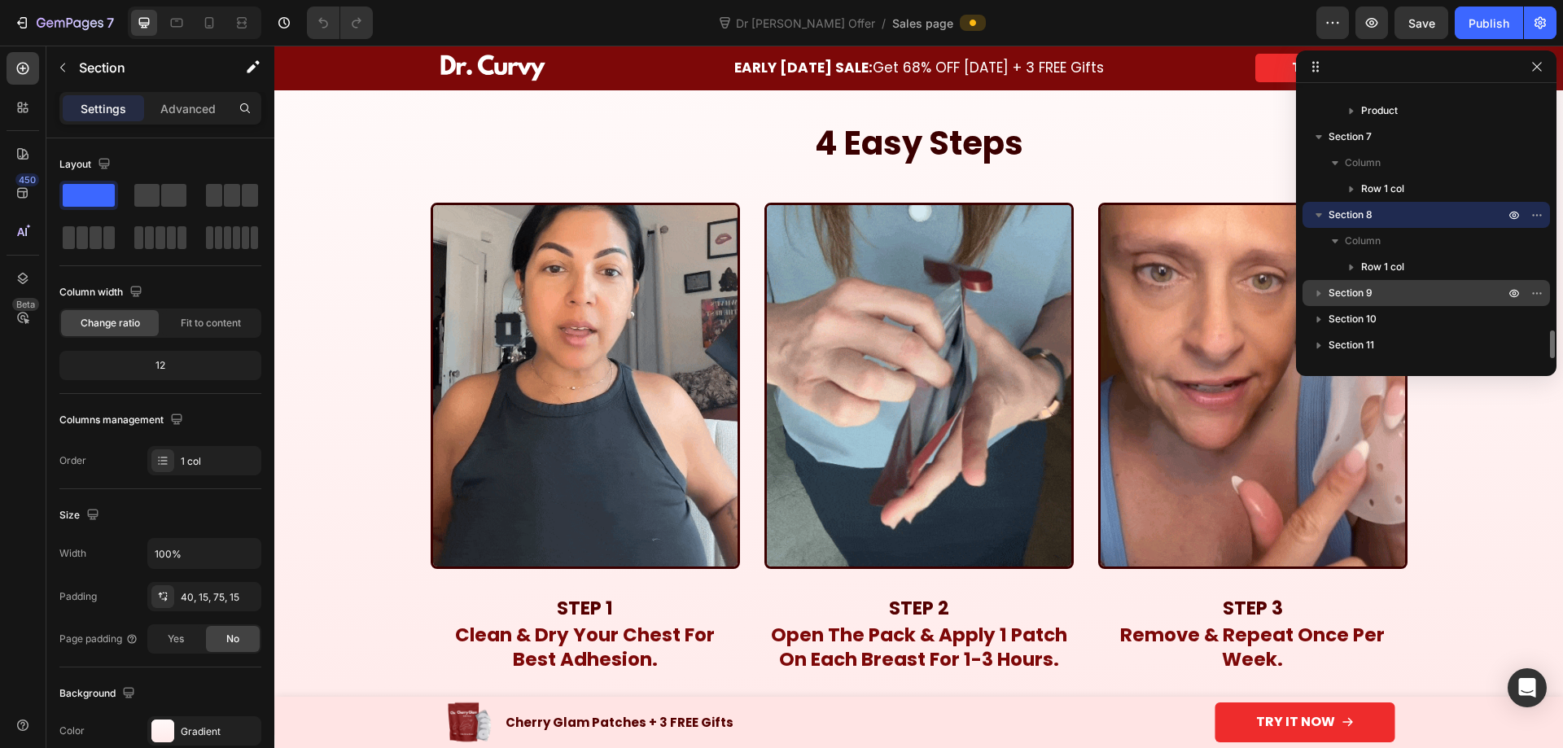
click at [1398, 284] on div "Section 9" at bounding box center [1426, 293] width 234 height 26
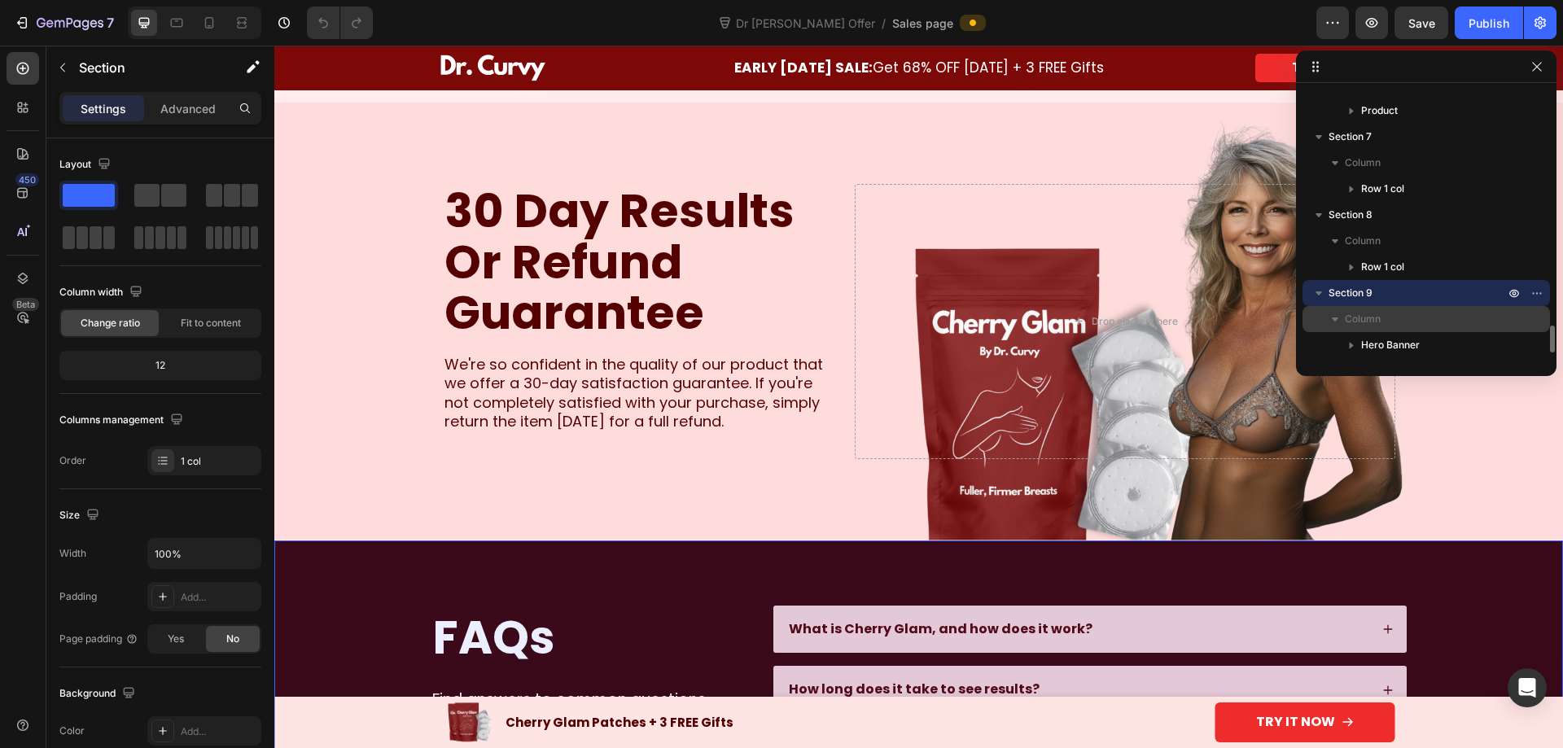
scroll to position [2362, 0]
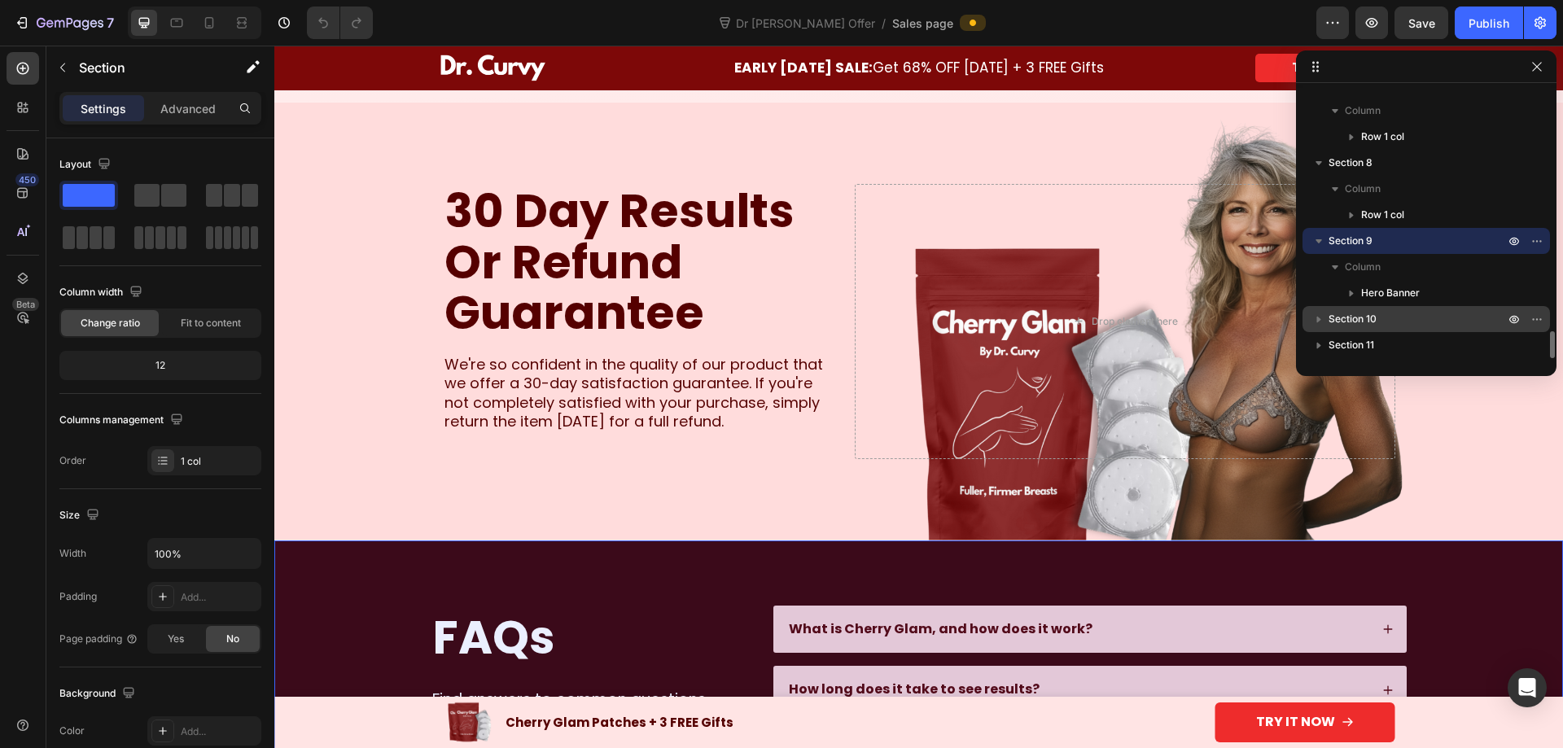
click at [1406, 317] on p "Section 10" at bounding box center [1417, 319] width 179 height 16
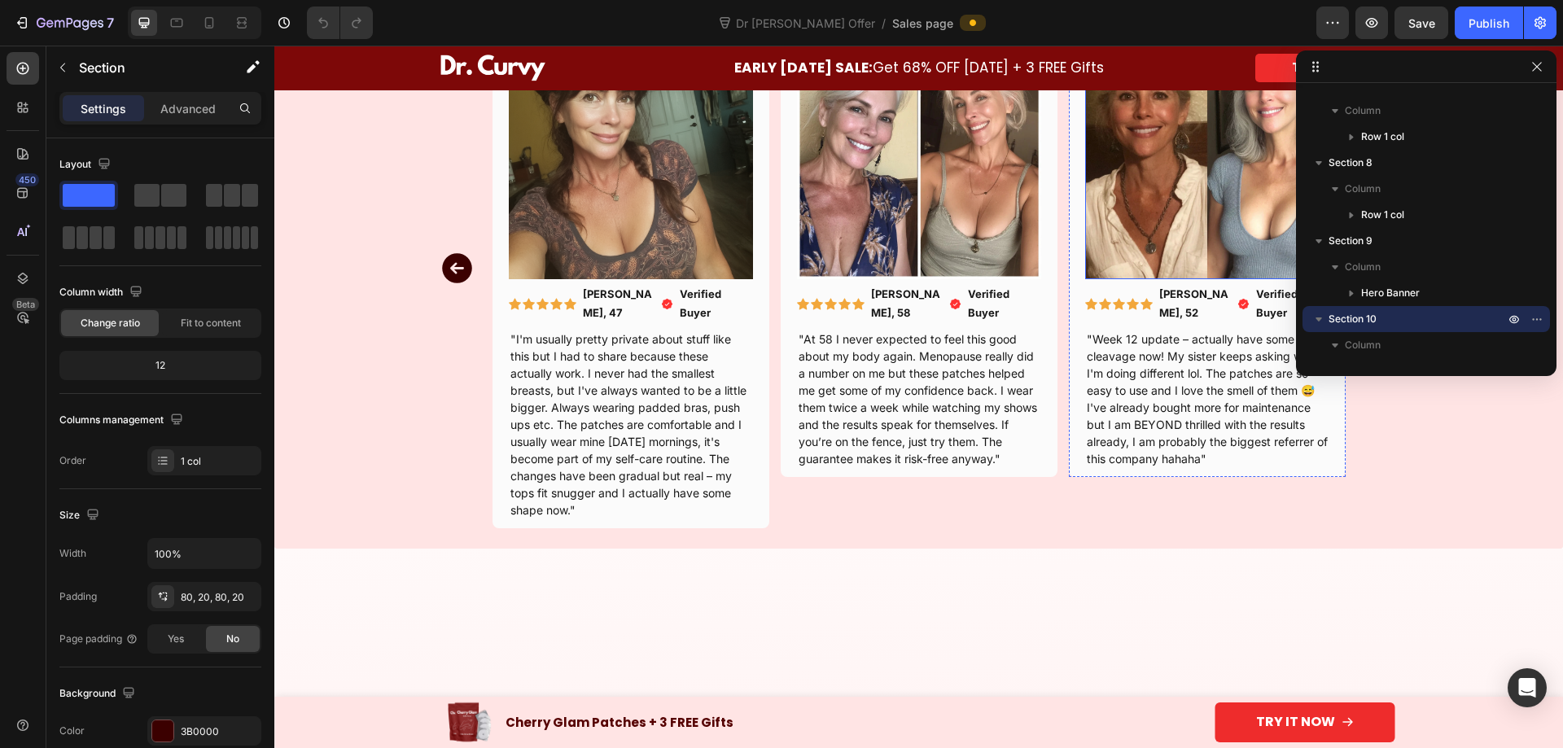
scroll to position [2294, 0]
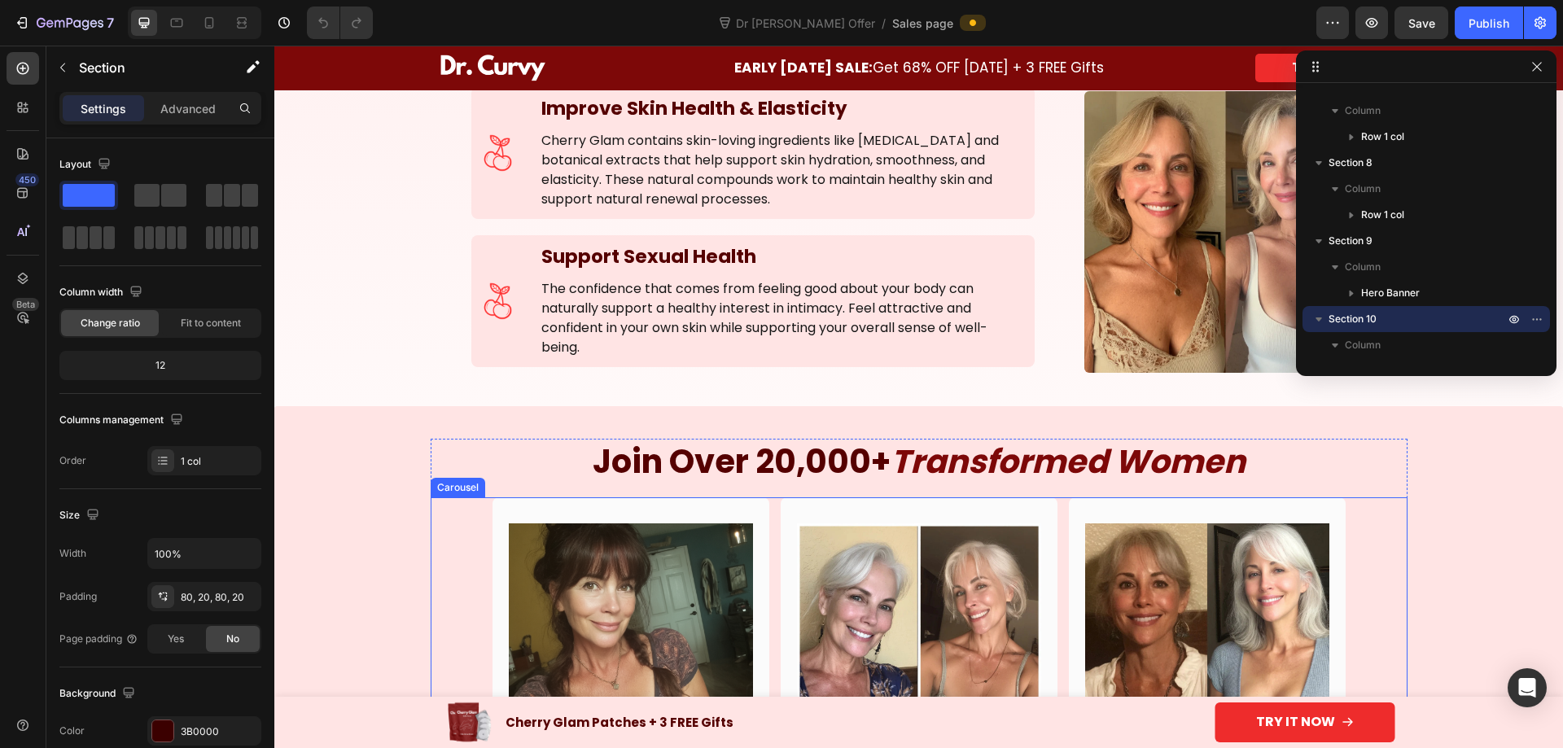
click at [1421, 525] on div "Join Over 20,000+ Transformed Women Heading Image Icon Icon Icon Icon Icon Row …" at bounding box center [919, 728] width 1264 height 578
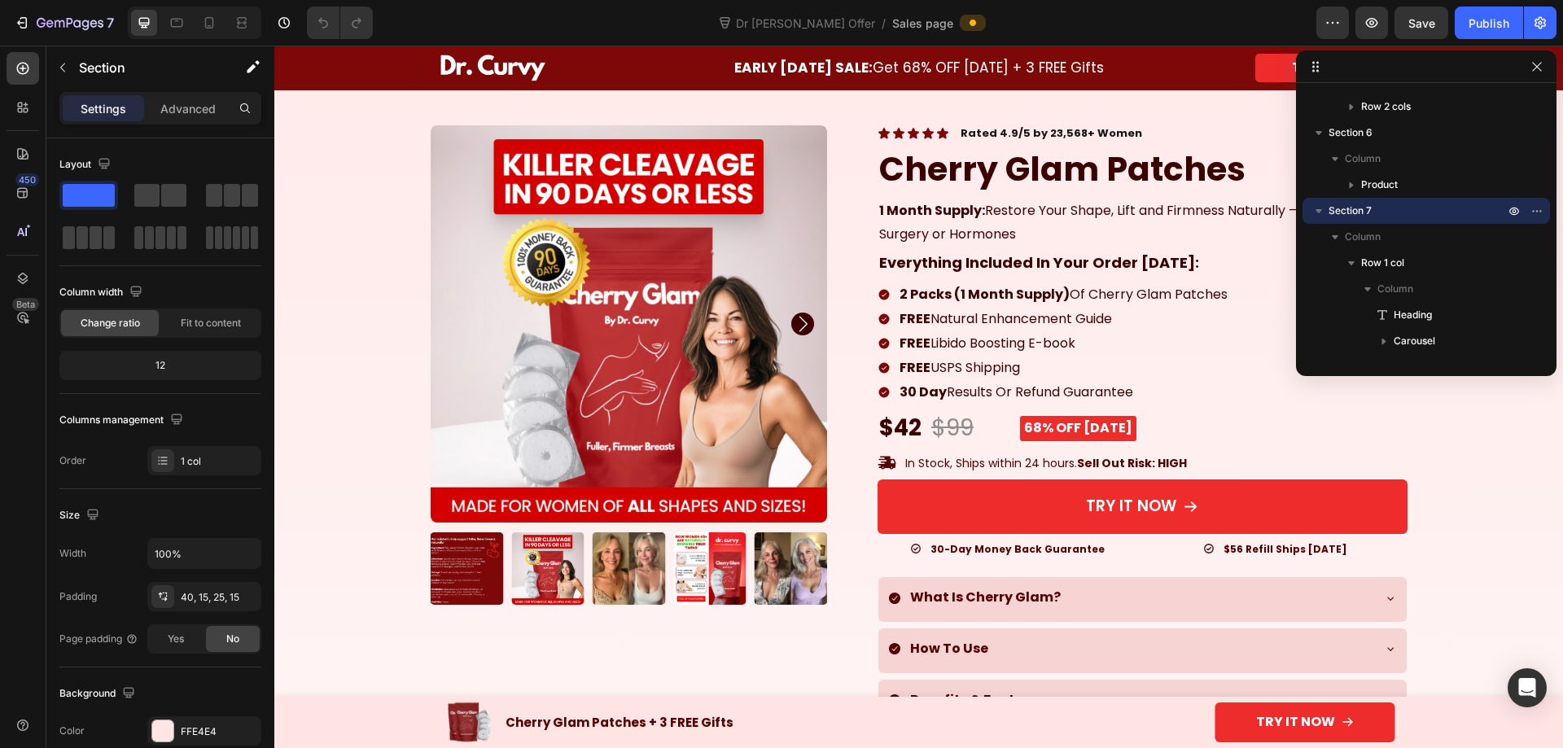
scroll to position [0, 0]
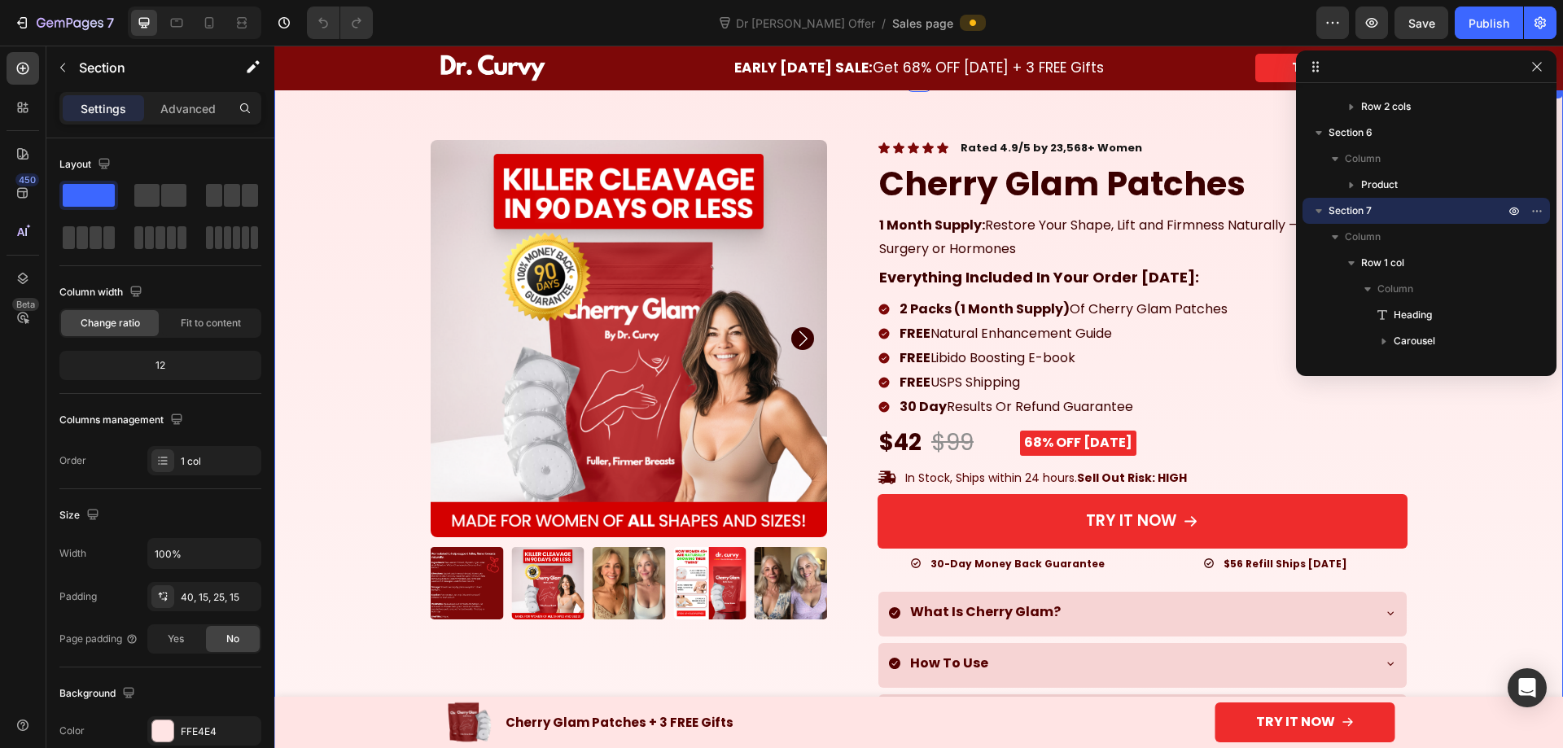
click at [1064, 106] on div "100% Money-Back Guarantee Item List 60-Day Easy Returns Item List Row Product I…" at bounding box center [918, 614] width 1289 height 1070
click at [1543, 74] on button "button" at bounding box center [1537, 67] width 20 height 20
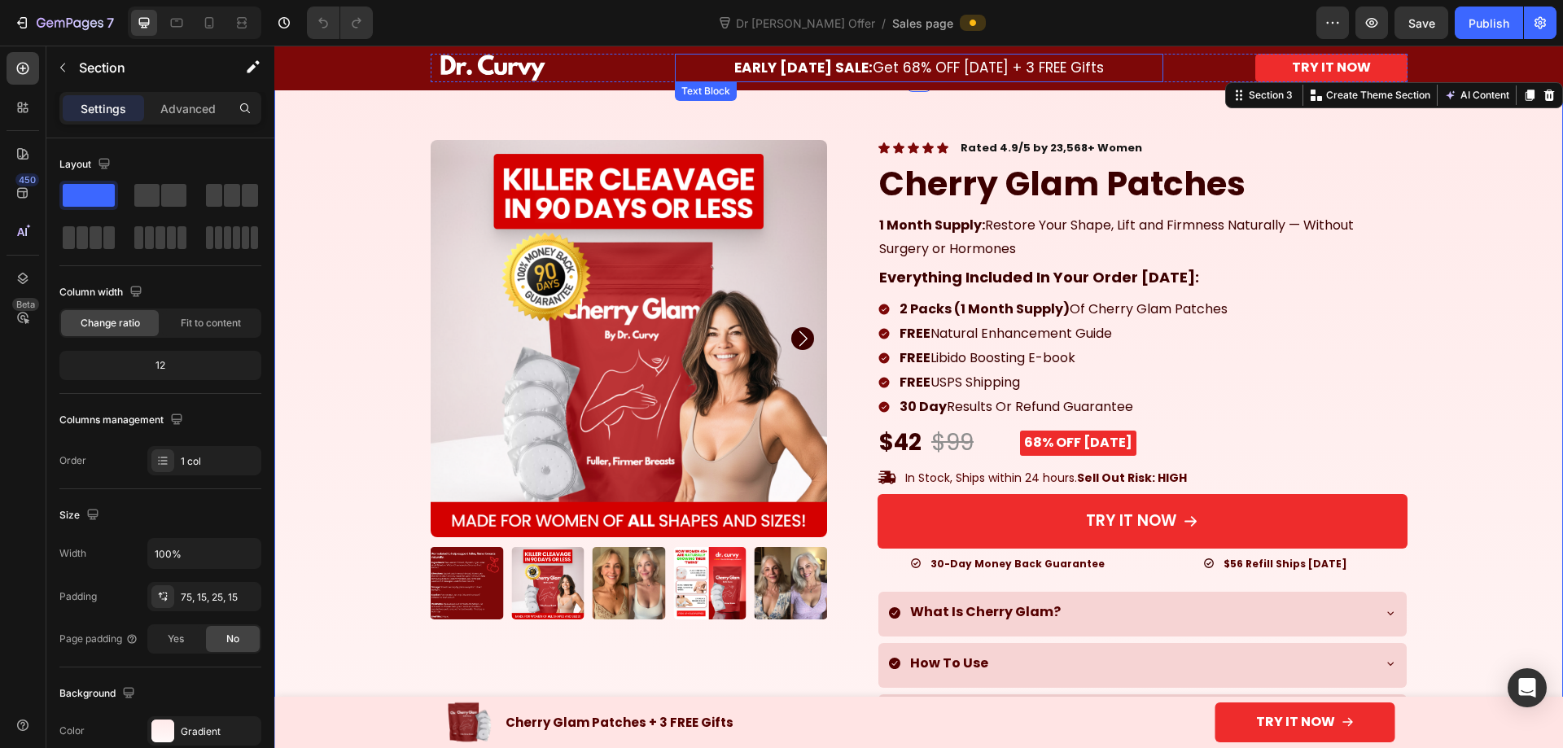
click at [997, 64] on span "EARLY LABOR DAY SALE: Get 68% OFF Today + 3 FREE Gifts" at bounding box center [919, 68] width 370 height 20
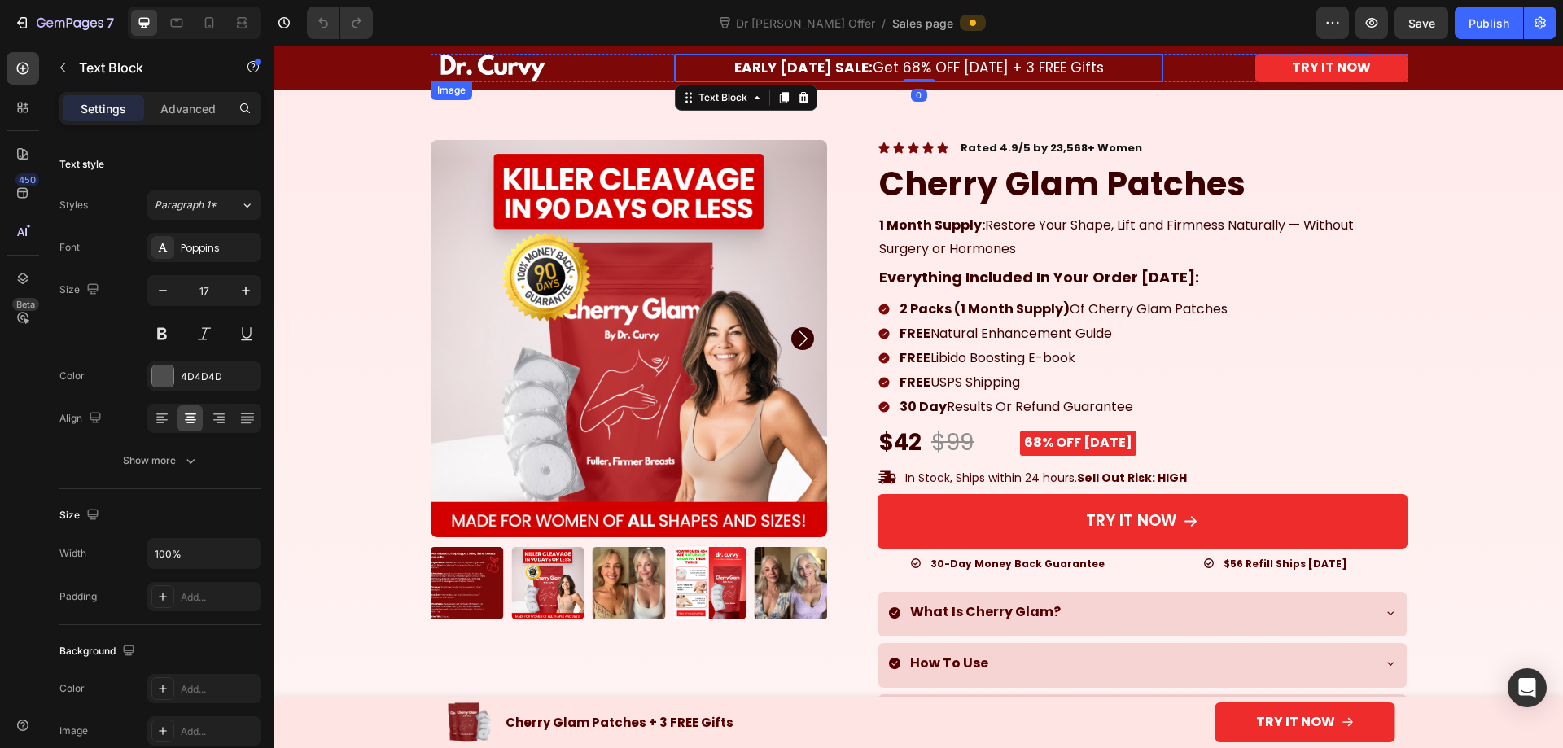
click at [448, 64] on img at bounding box center [492, 68] width 122 height 26
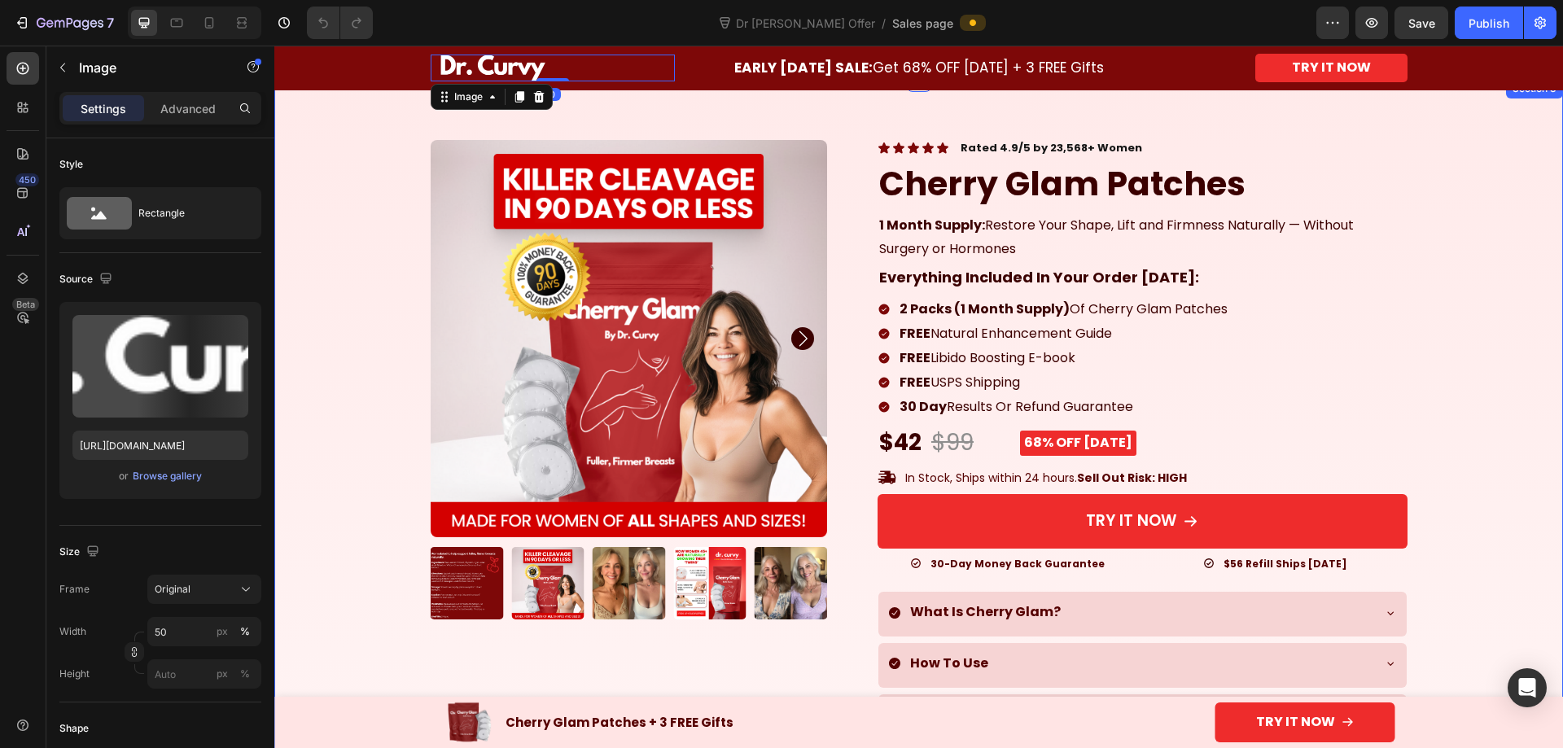
click at [322, 166] on div "100% Money-Back Guarantee Item List 60-Day Easy Returns Item List Row Product I…" at bounding box center [919, 634] width 1264 height 989
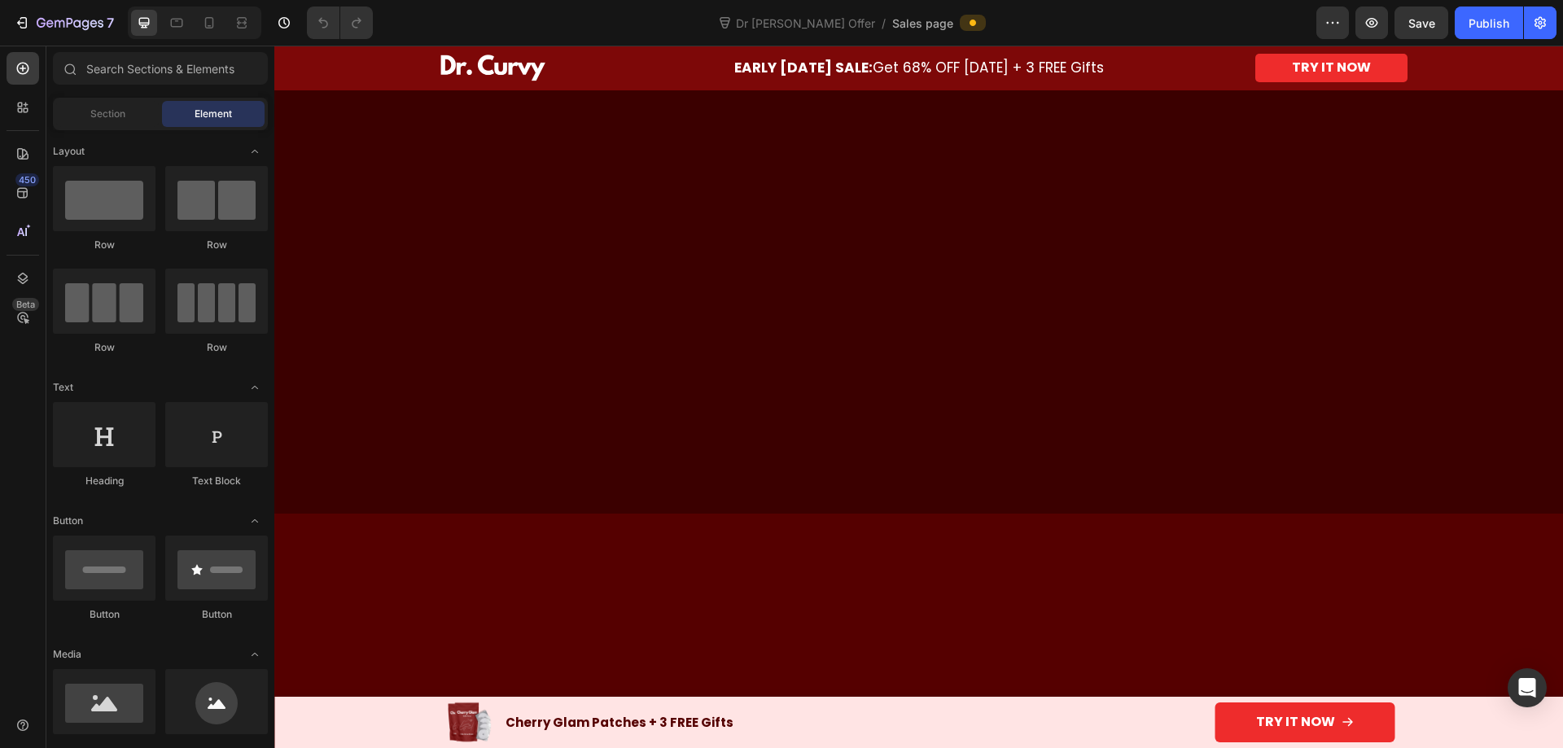
scroll to position [0, 0]
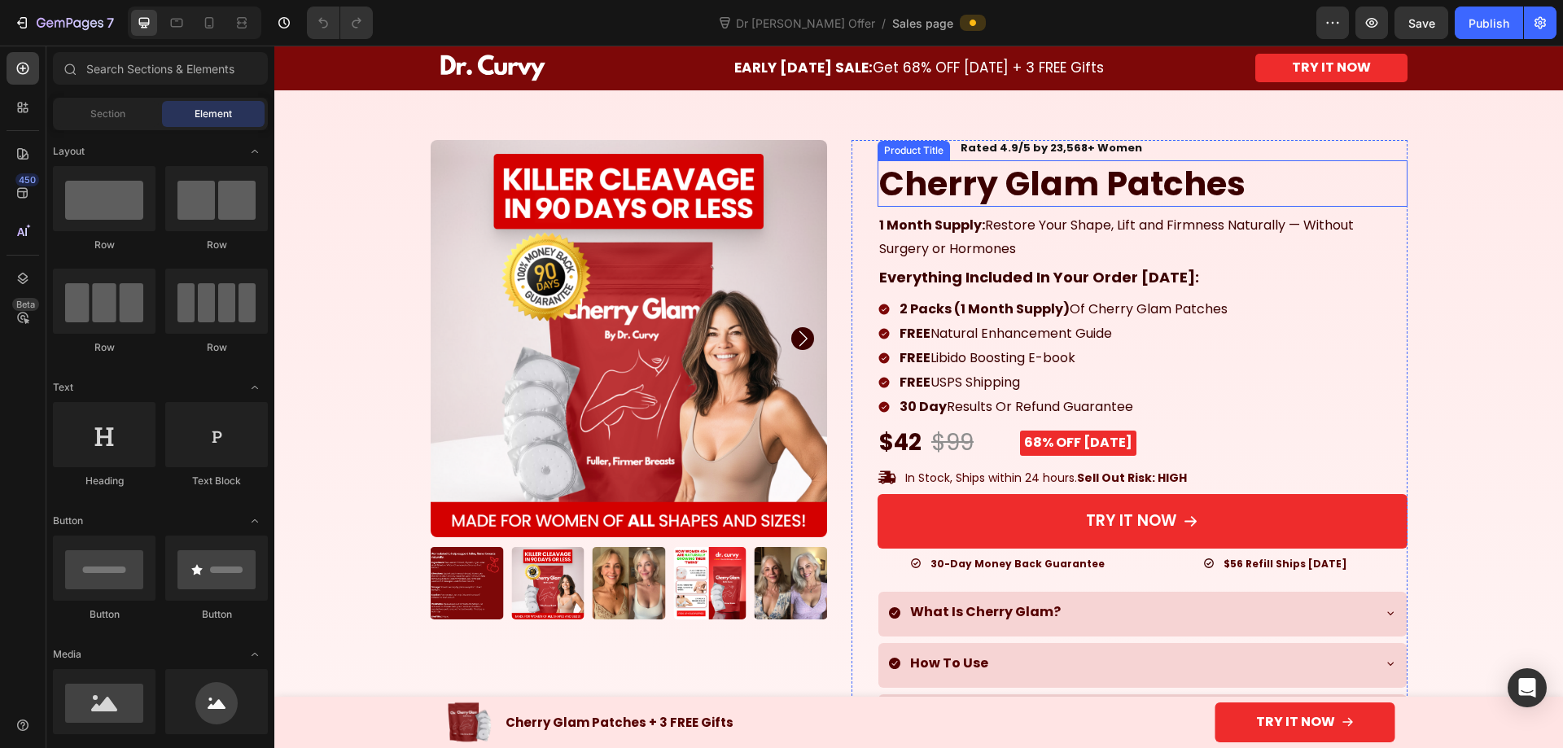
click at [1014, 176] on h1 "Cherry Glam Patches" at bounding box center [1142, 183] width 530 height 46
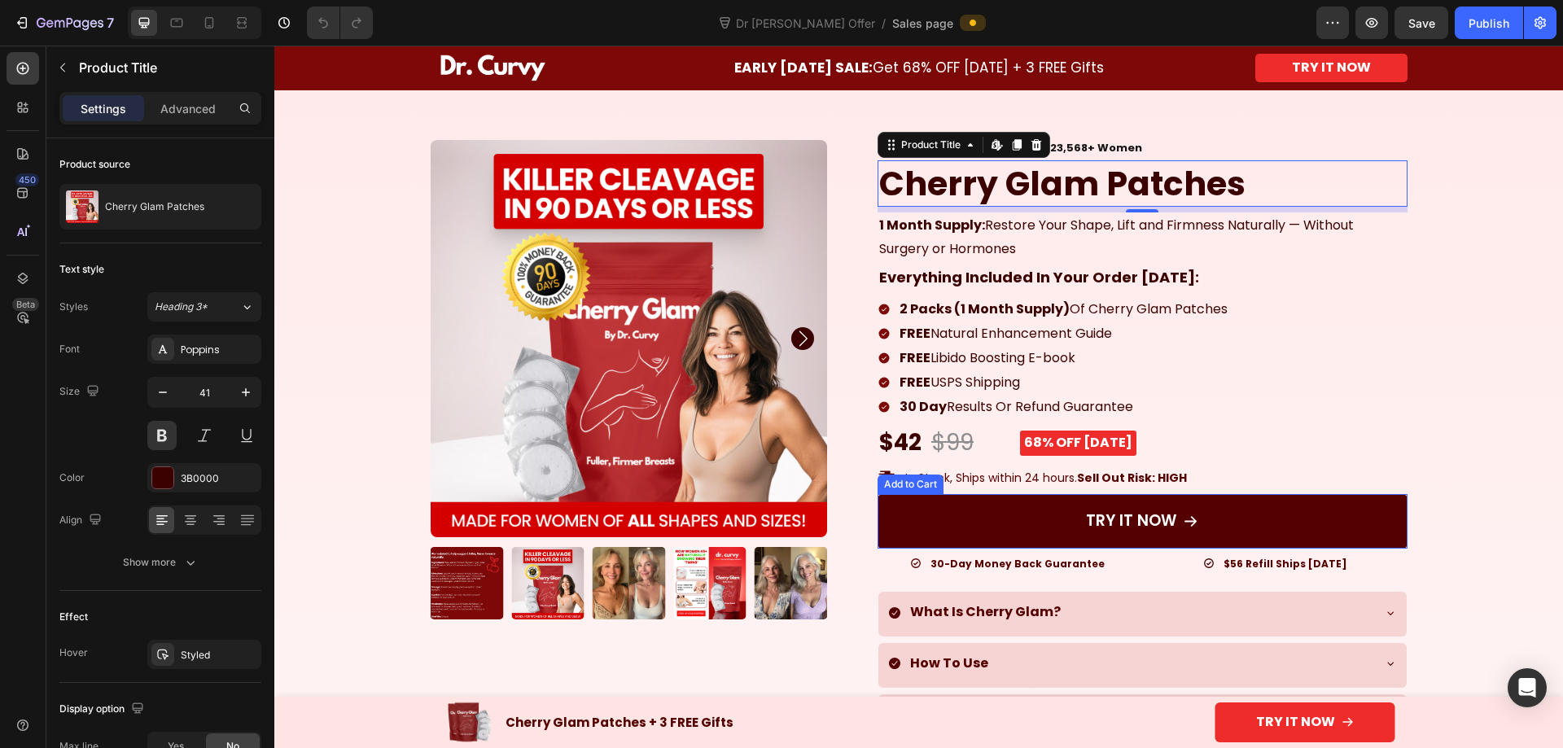
click at [1002, 523] on button "TRY IT NOW" at bounding box center [1142, 521] width 530 height 55
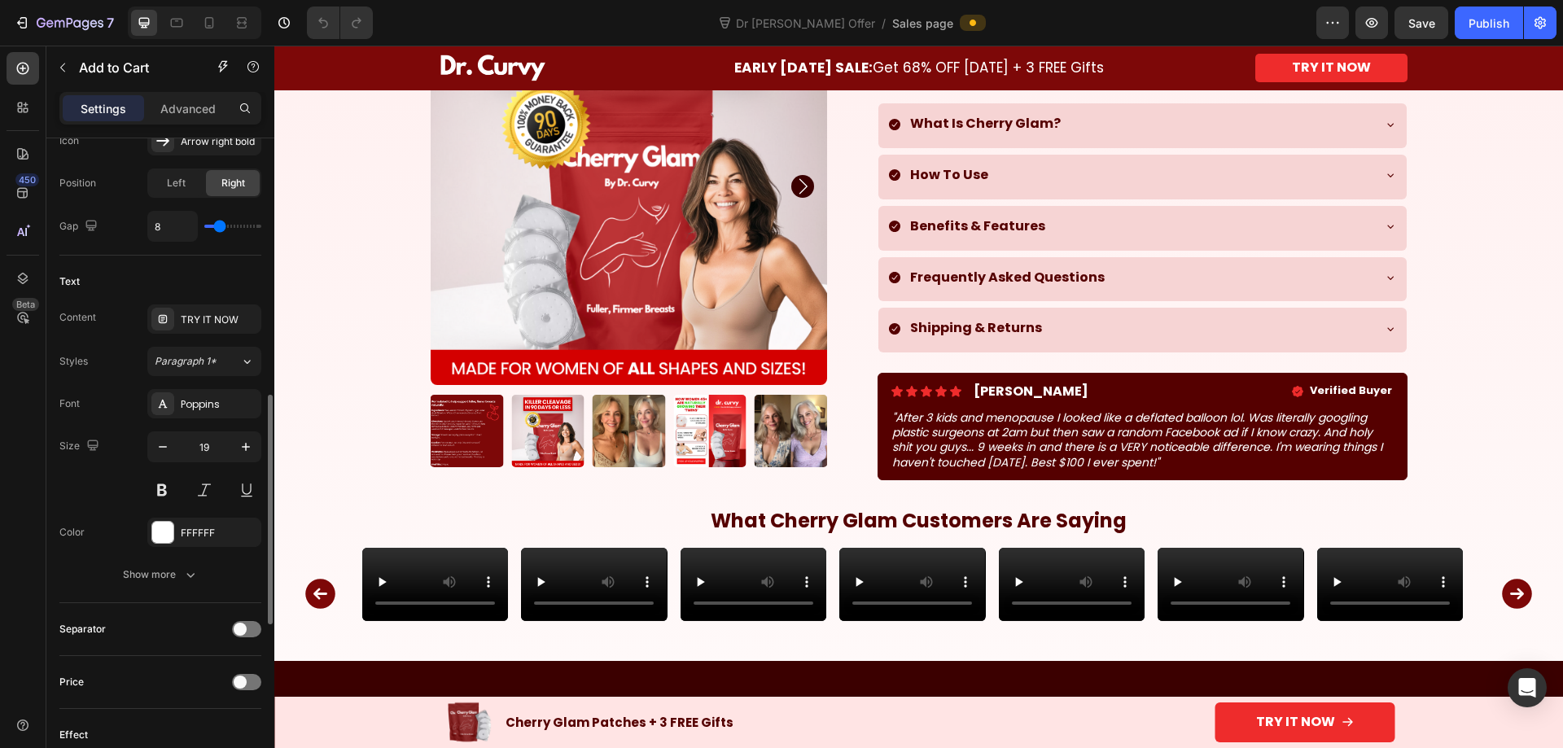
scroll to position [977, 0]
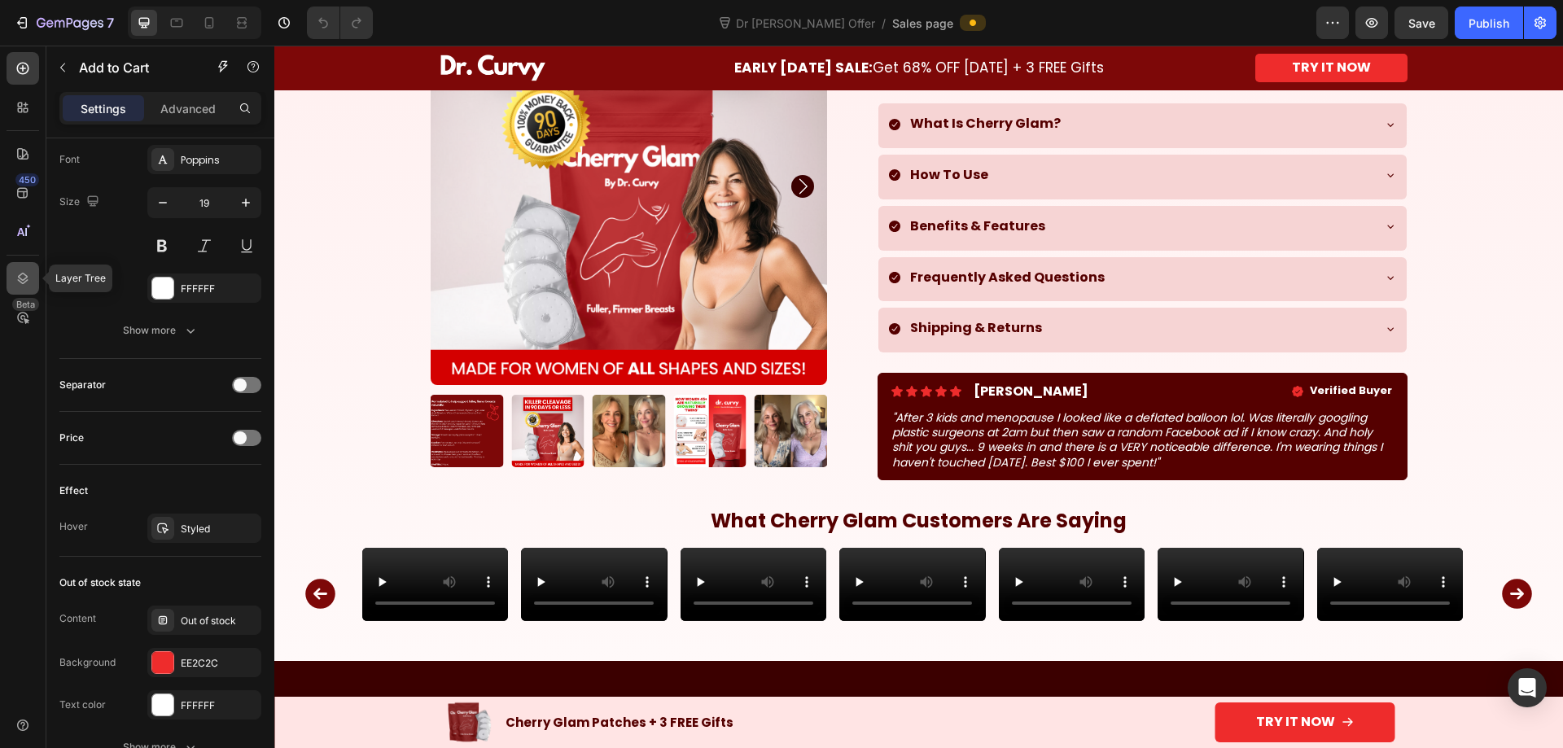
click at [20, 284] on icon at bounding box center [23, 278] width 16 height 16
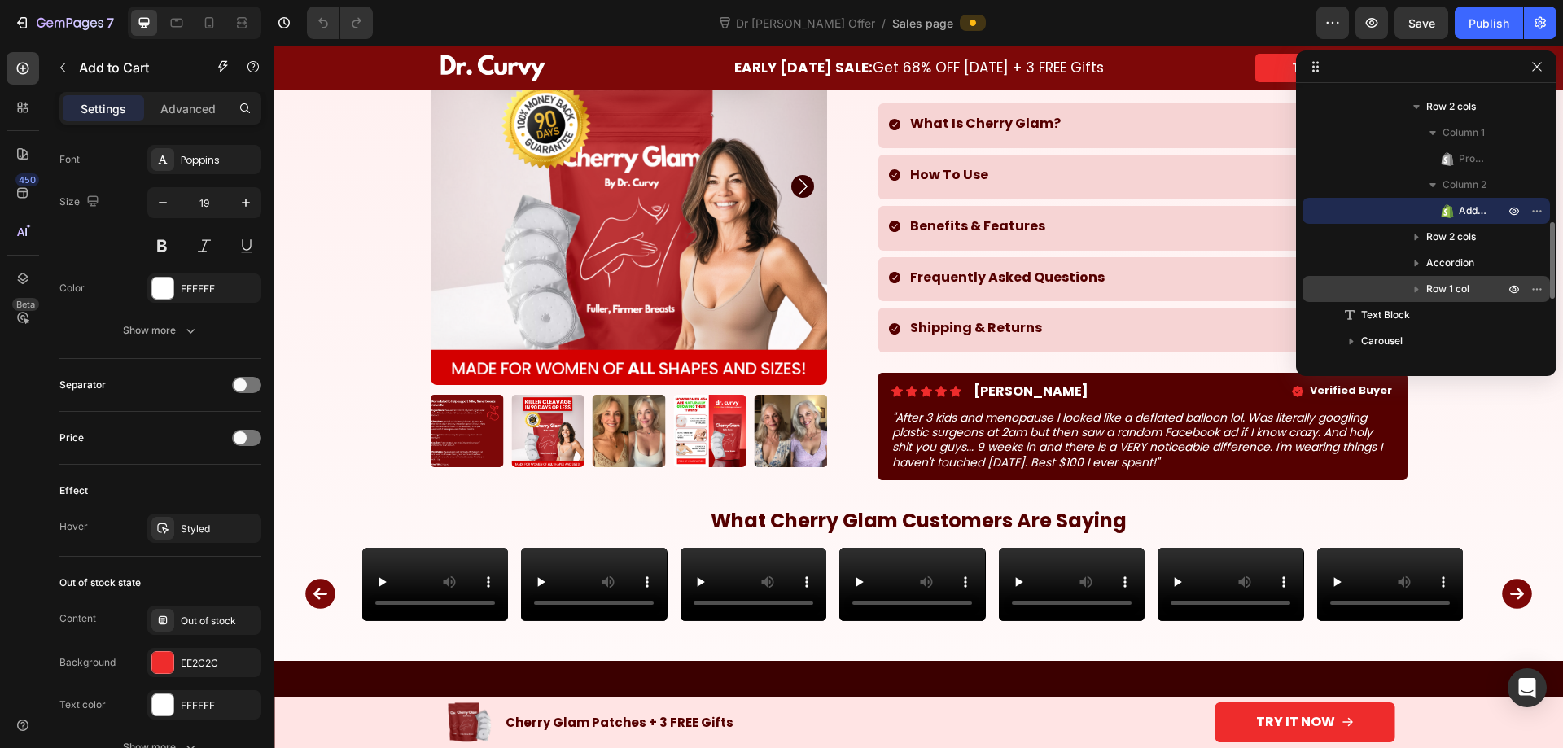
scroll to position [628, 0]
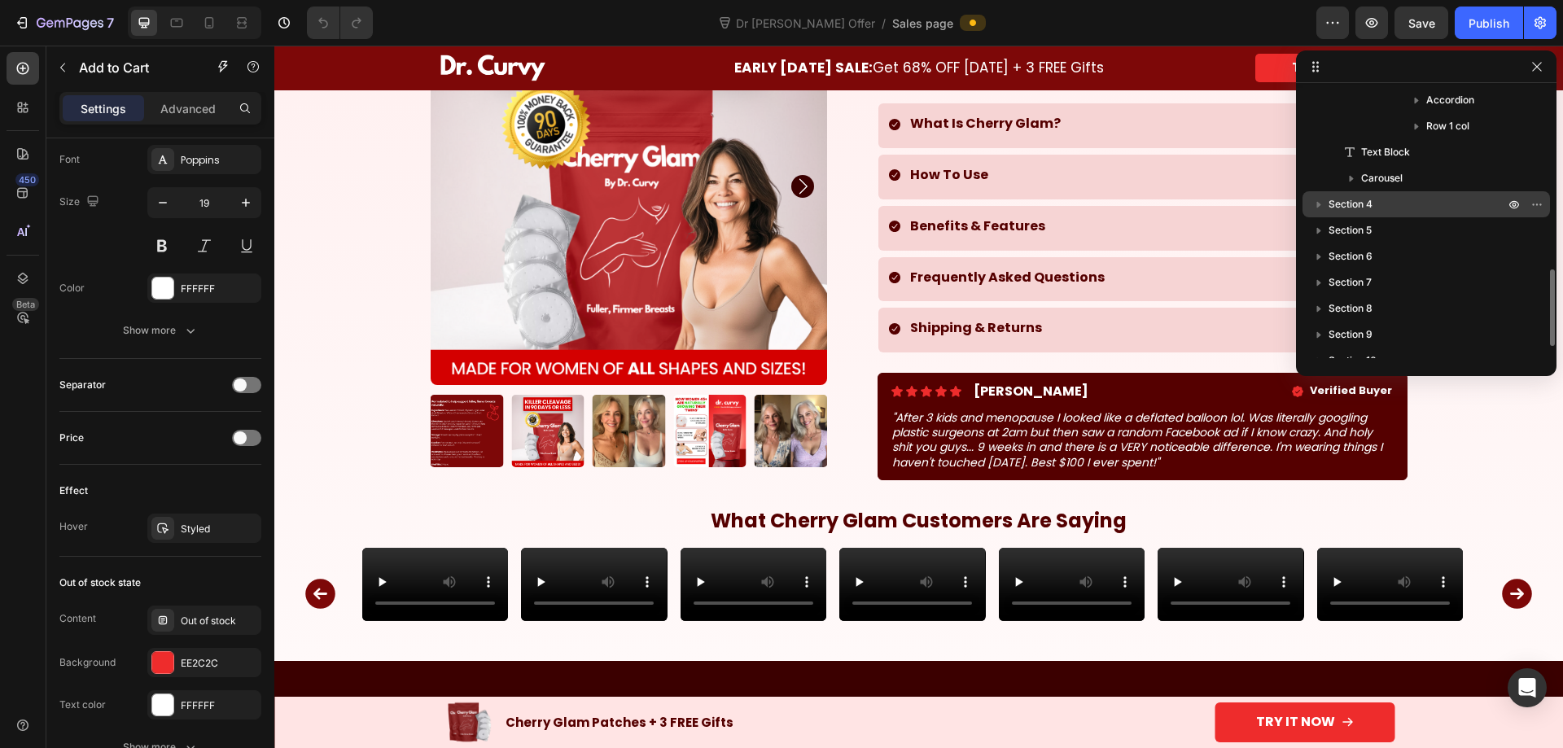
click at [1397, 215] on div "Section 4" at bounding box center [1426, 204] width 234 height 26
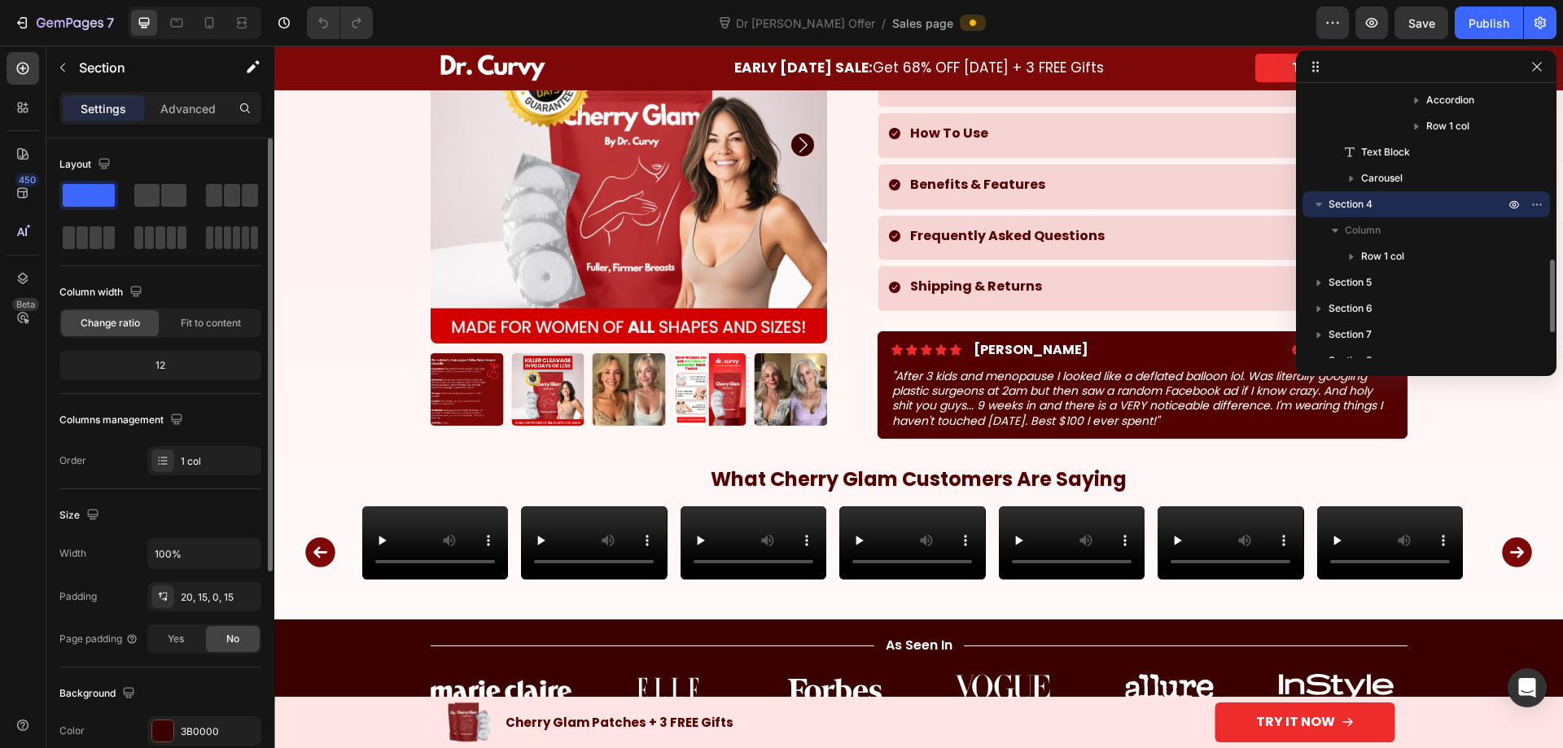
scroll to position [1233, 0]
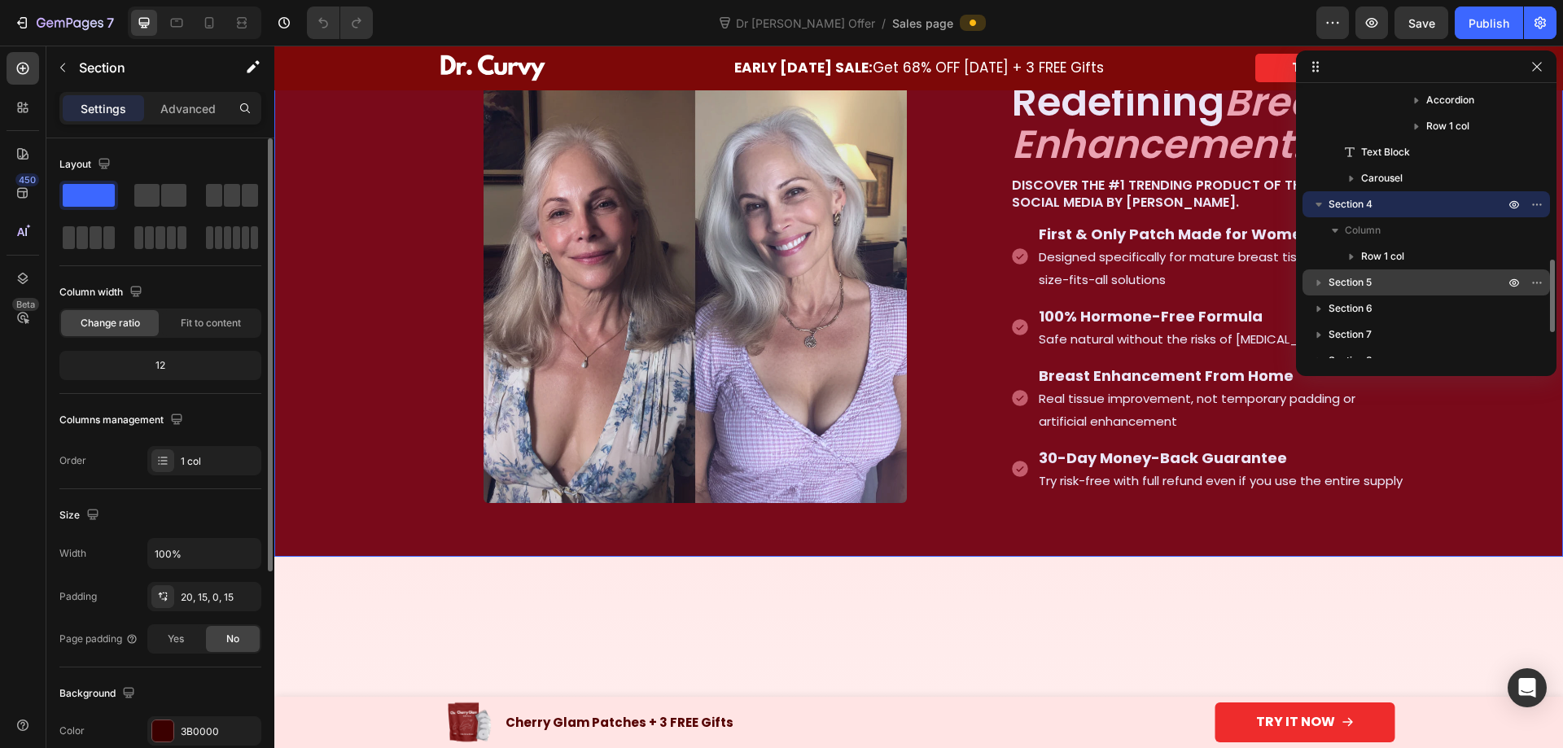
click at [1382, 280] on p "Section 5" at bounding box center [1417, 282] width 179 height 16
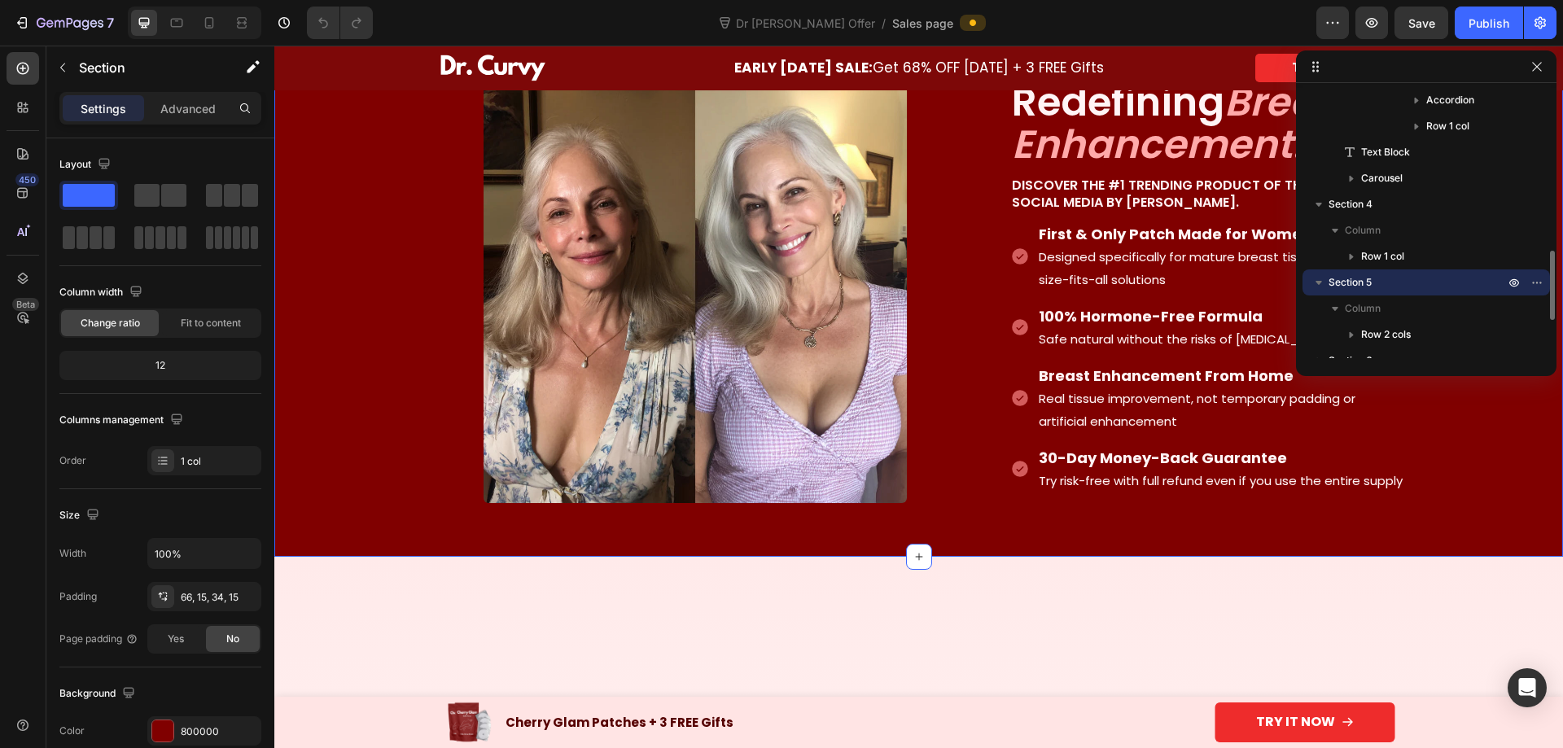
scroll to position [773, 0]
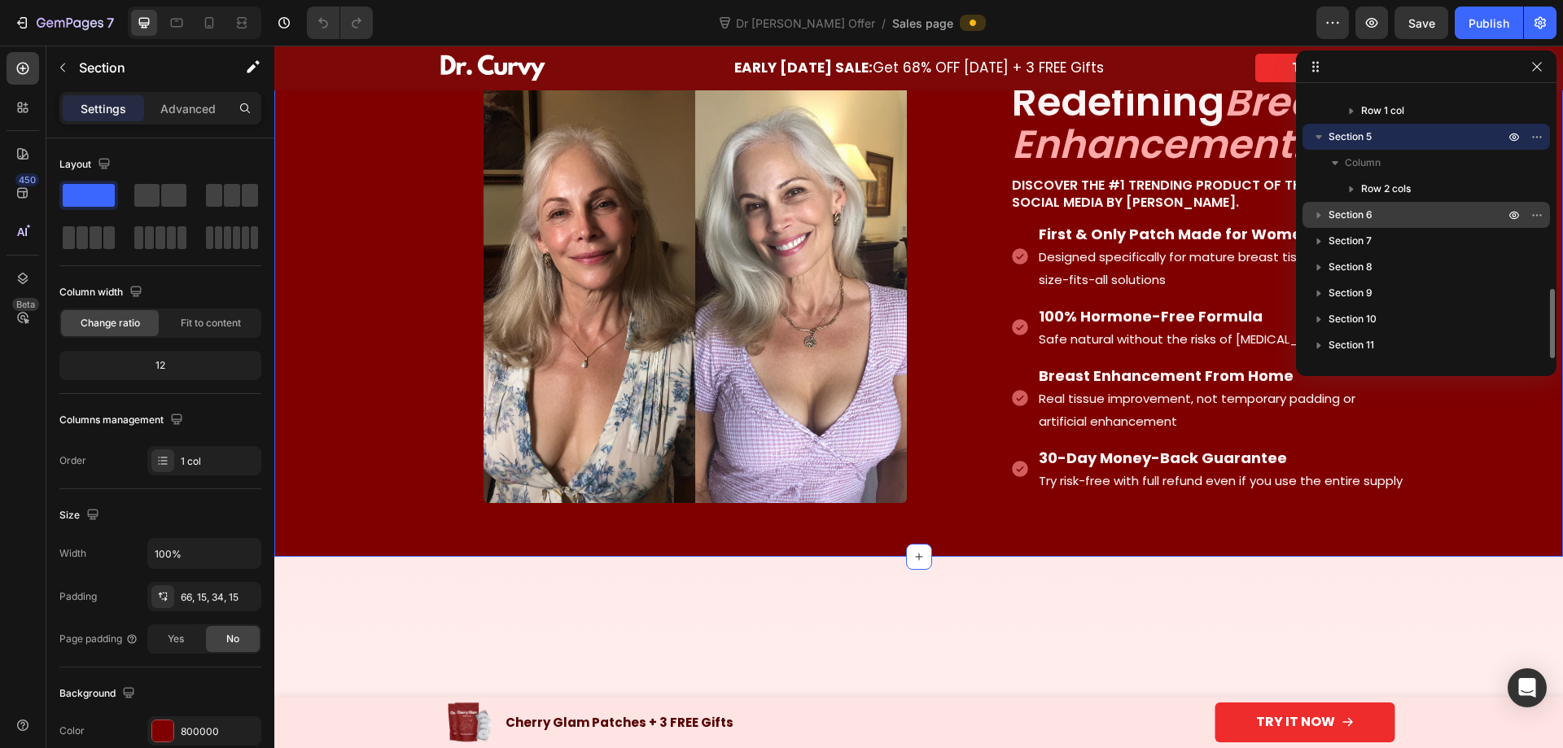
click at [1394, 221] on p "Section 6" at bounding box center [1417, 215] width 179 height 16
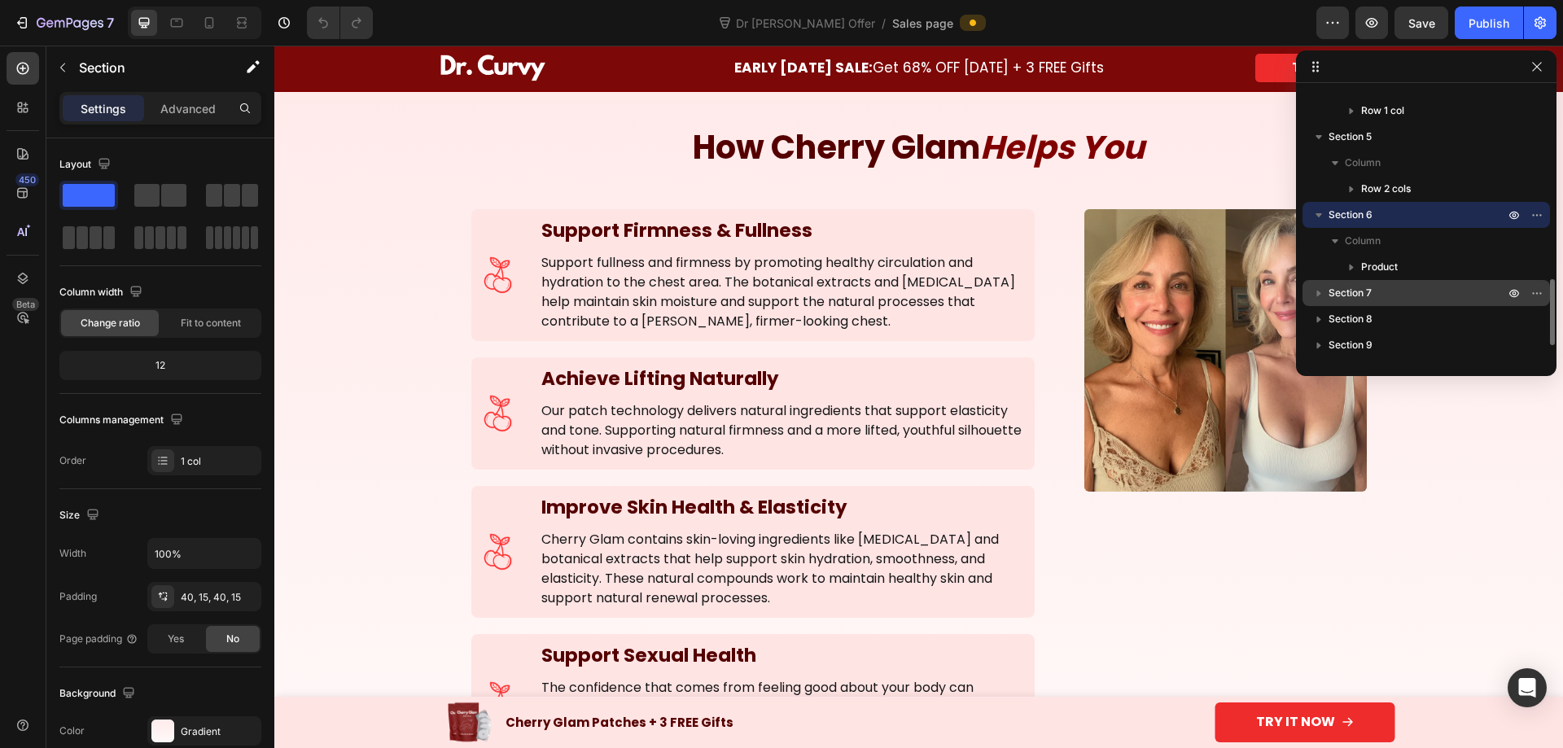
click at [1386, 287] on p "Section 7" at bounding box center [1417, 293] width 179 height 16
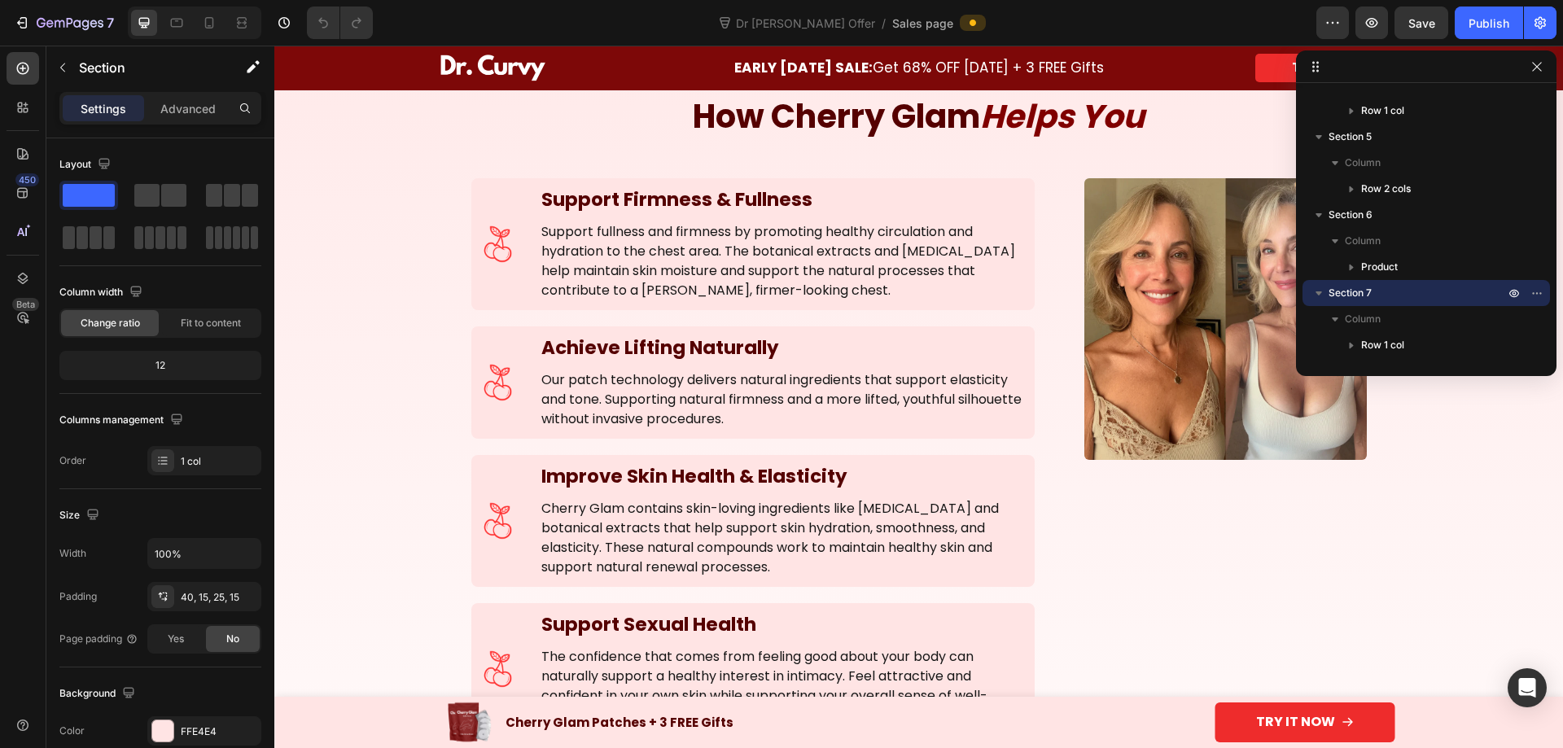
scroll to position [2597, 0]
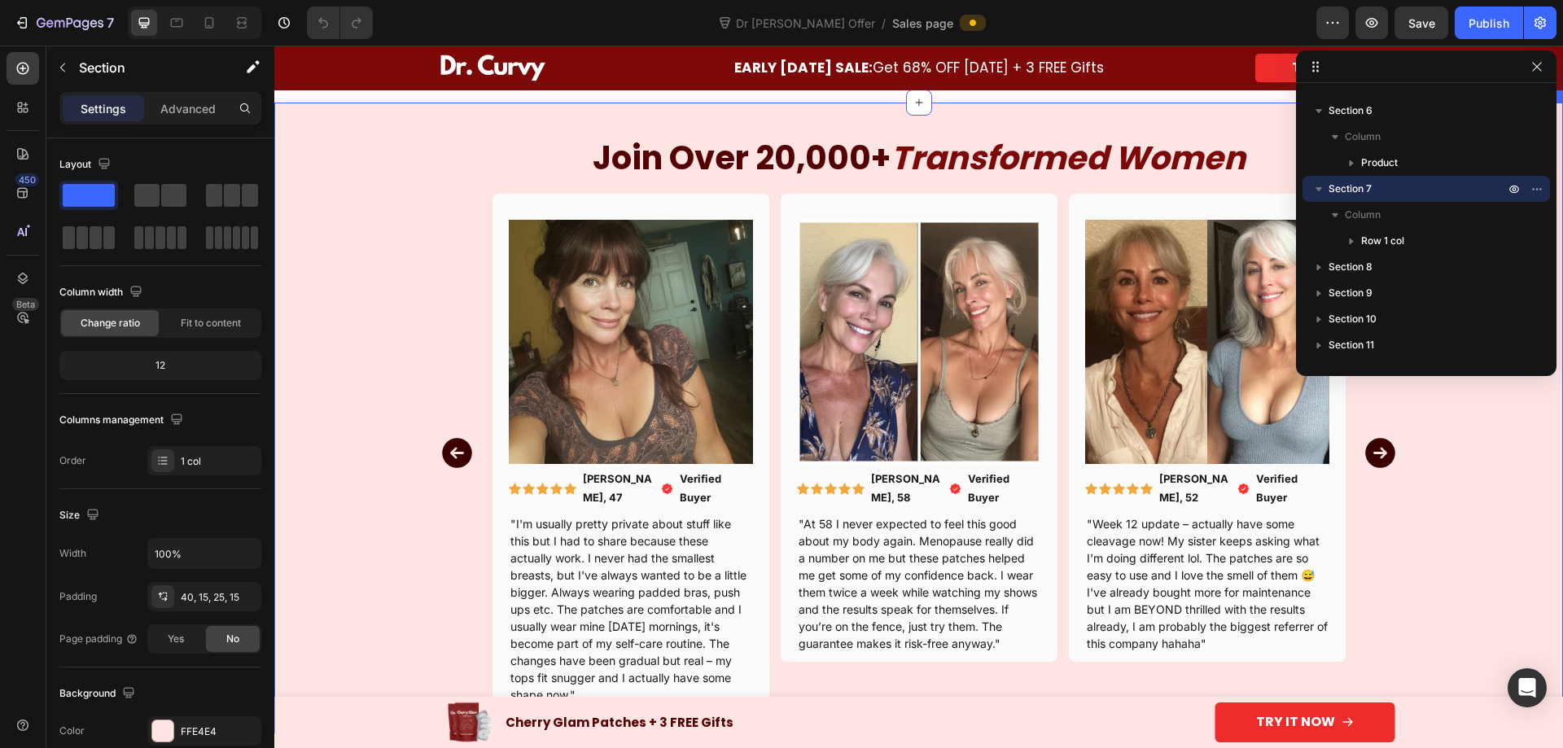
click at [370, 226] on div "Join Over 20,000+ Transformed Women Heading Image Icon Icon Icon Icon Icon Row …" at bounding box center [919, 424] width 1264 height 578
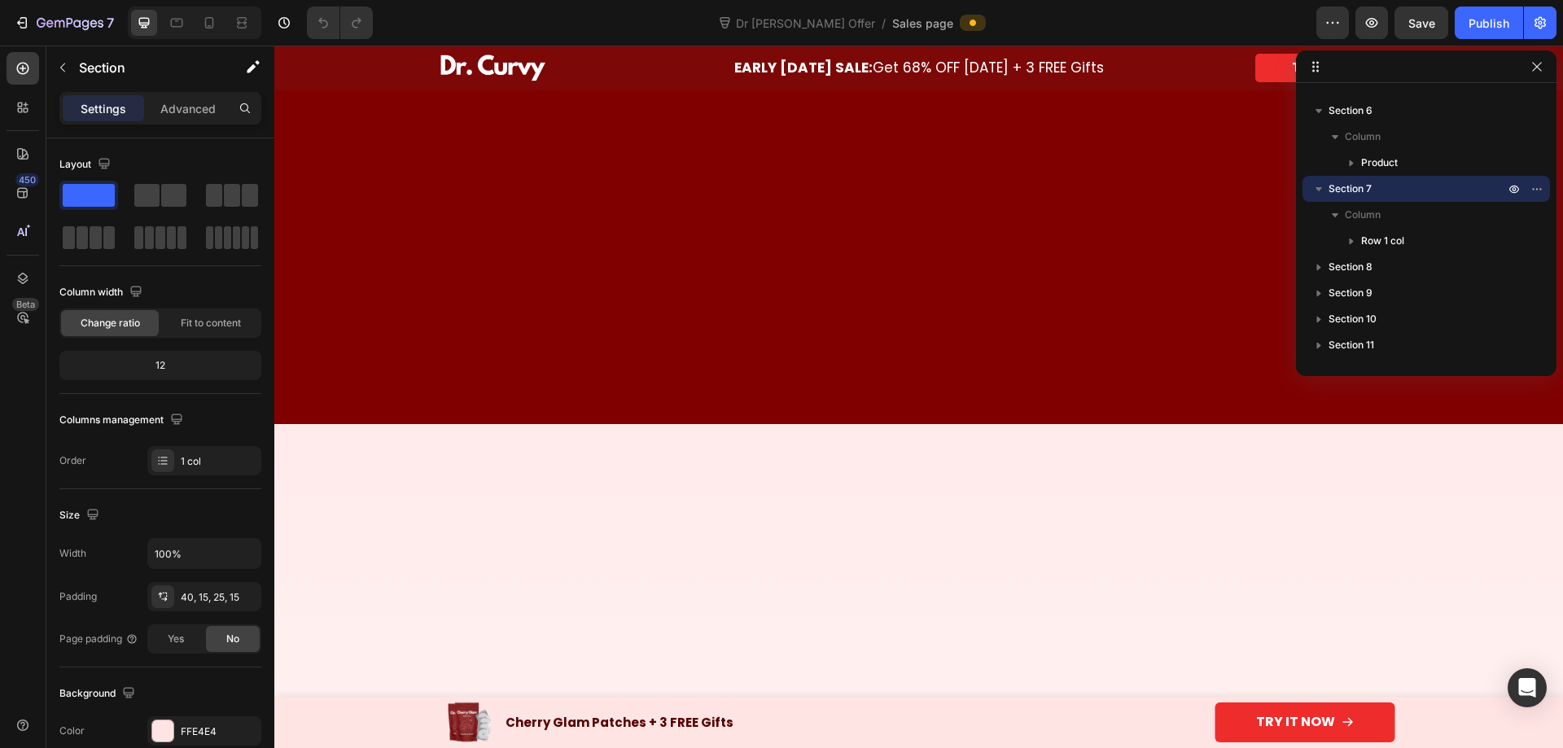
scroll to position [0, 0]
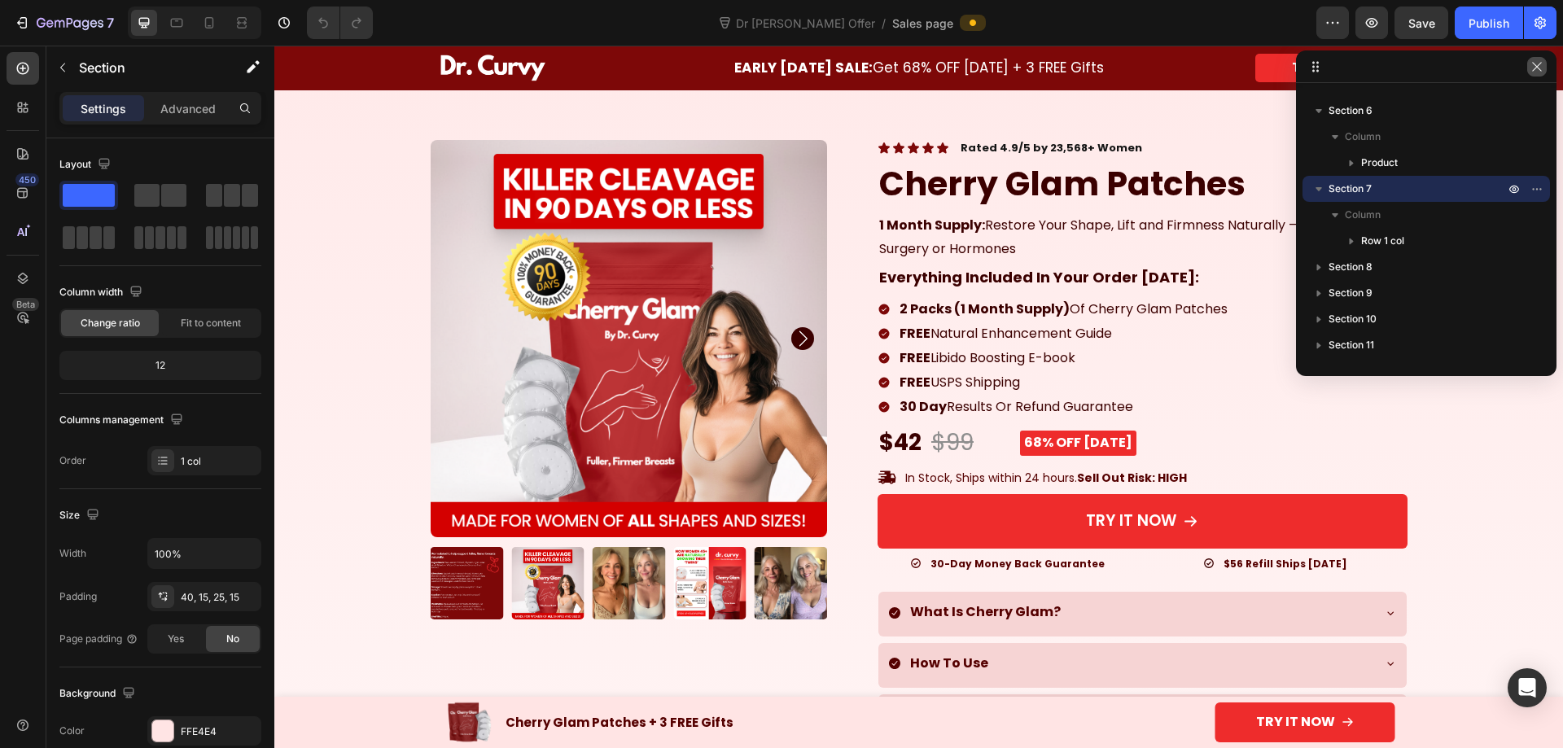
click at [1535, 64] on icon "button" at bounding box center [1536, 66] width 13 height 13
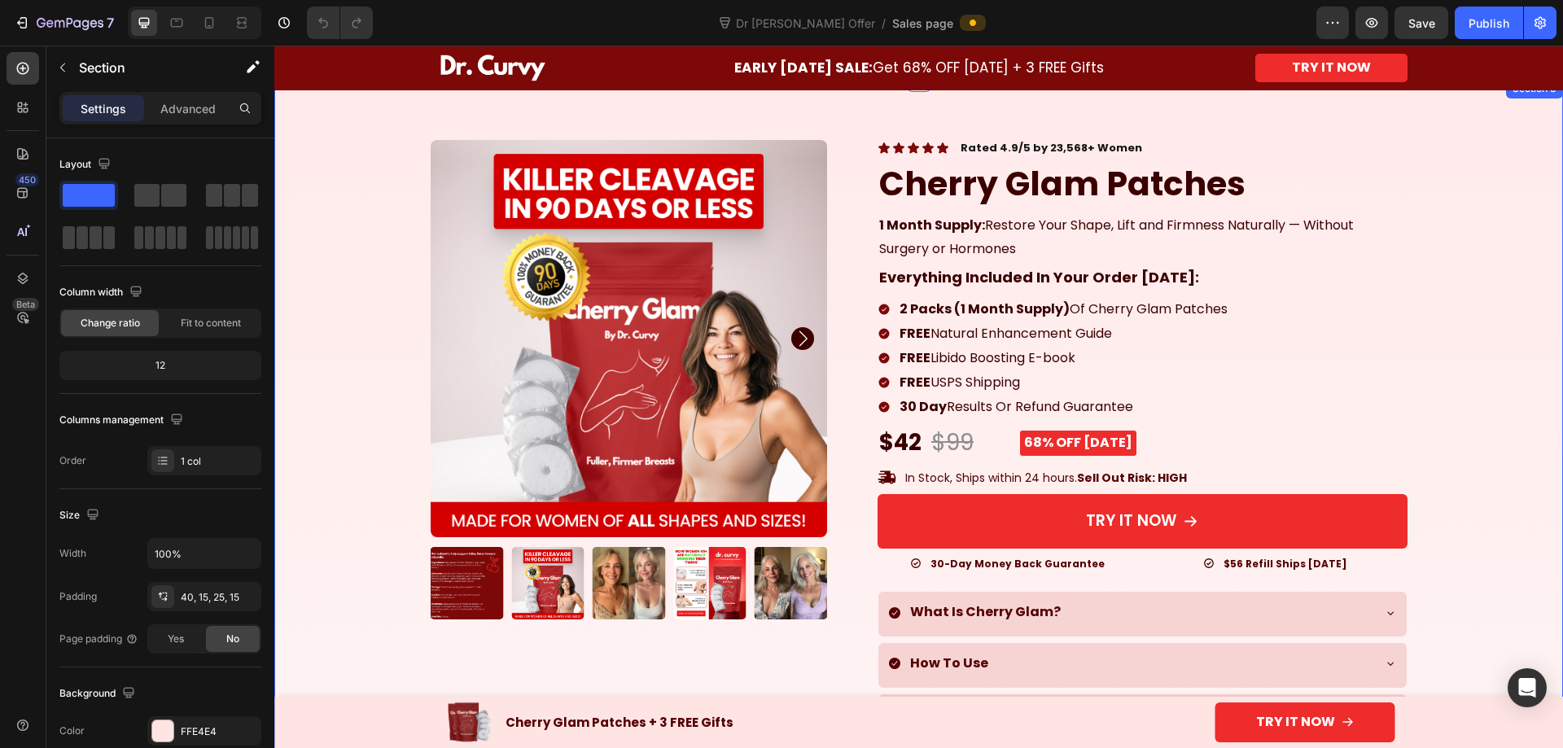
scroll to position [163, 0]
